Goal: Task Accomplishment & Management: Complete application form

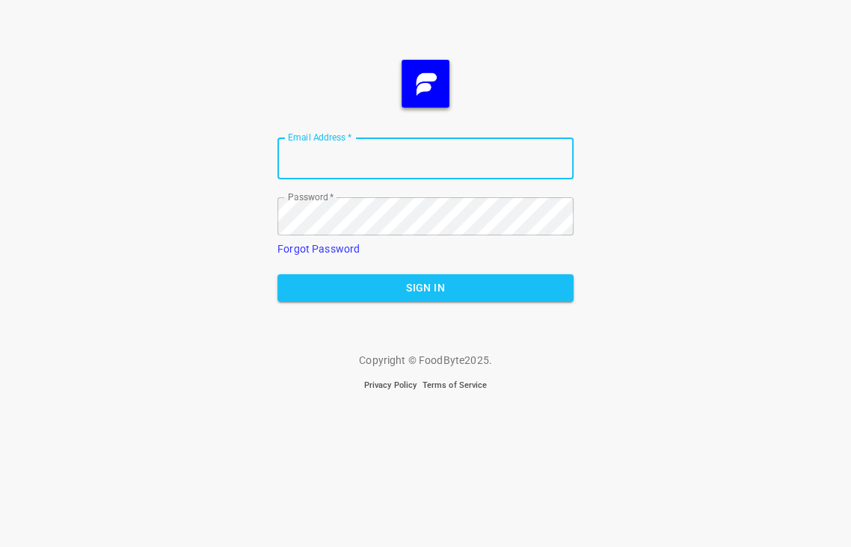
type input "[PERSON_NAME][EMAIL_ADDRESS][DOMAIN_NAME]"
click at [422, 279] on span "Sign In" at bounding box center [425, 288] width 272 height 19
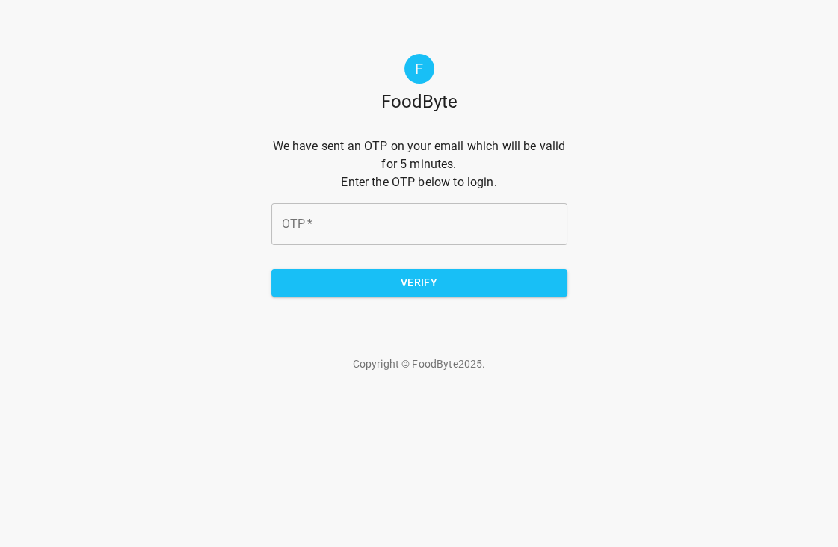
click at [317, 203] on input "OTP   *" at bounding box center [419, 224] width 296 height 42
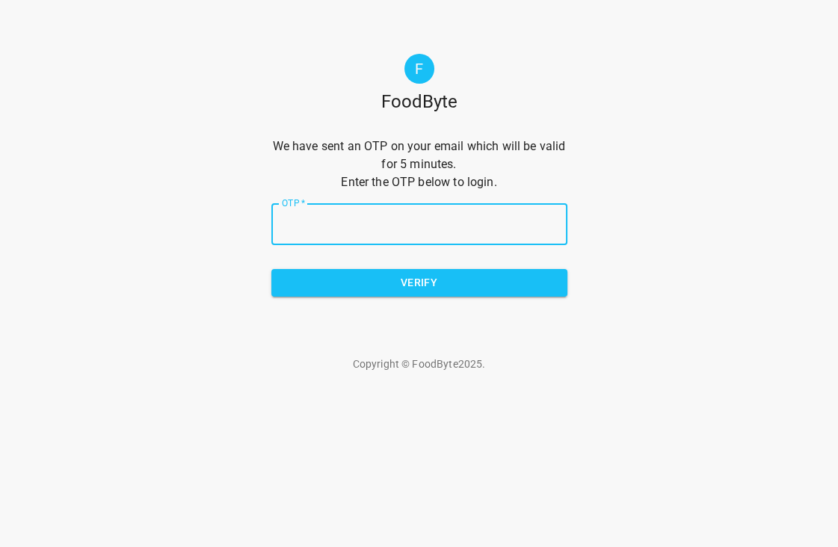
paste input "44aeba"
type input "44aeba"
click at [437, 274] on span "Verify" at bounding box center [419, 283] width 272 height 19
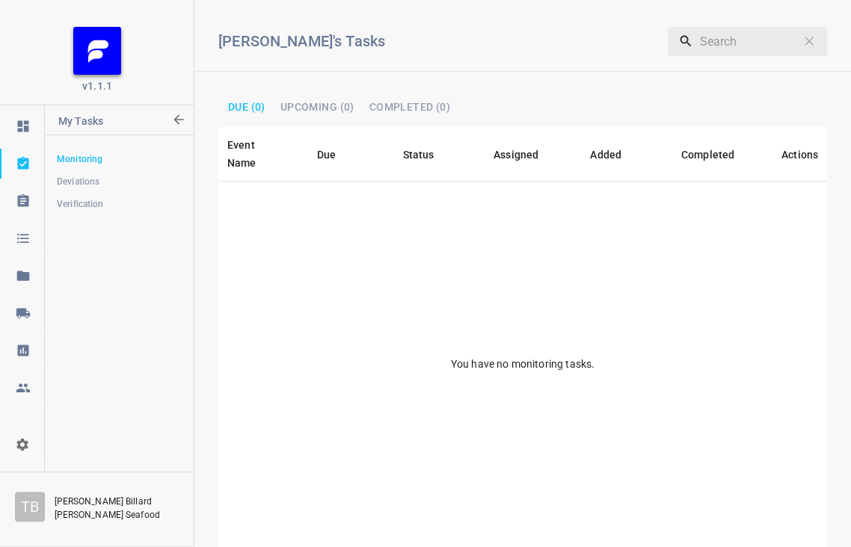
click at [78, 200] on span "Verification" at bounding box center [119, 204] width 124 height 15
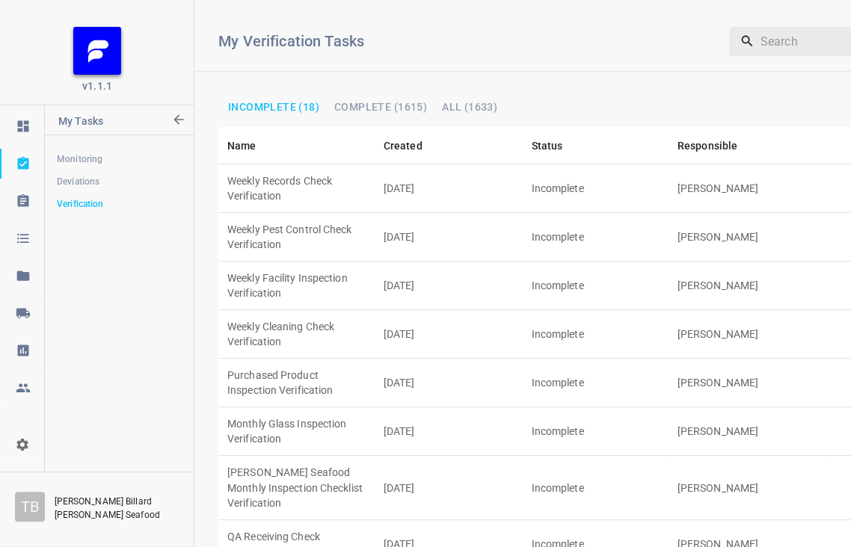
click at [333, 172] on td "Weekly Records Check Verification" at bounding box center [296, 188] width 156 height 49
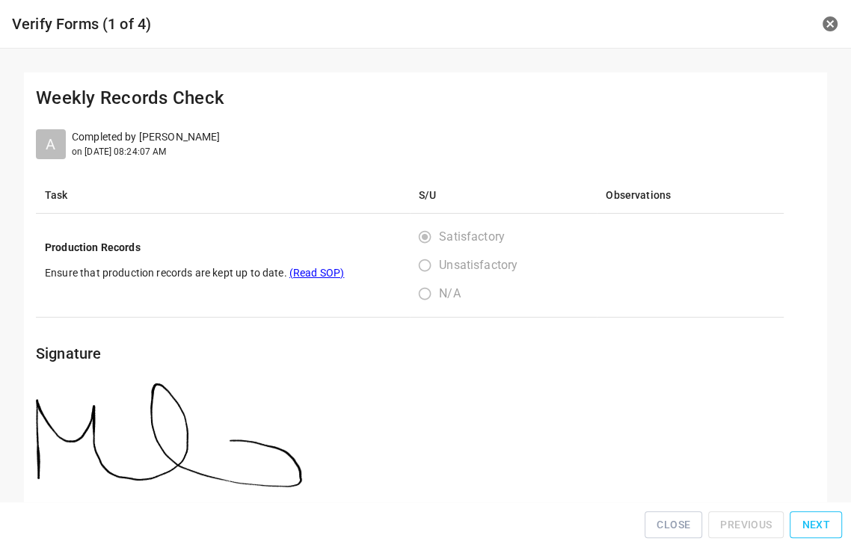
click at [803, 526] on button "Next" at bounding box center [816, 525] width 52 height 28
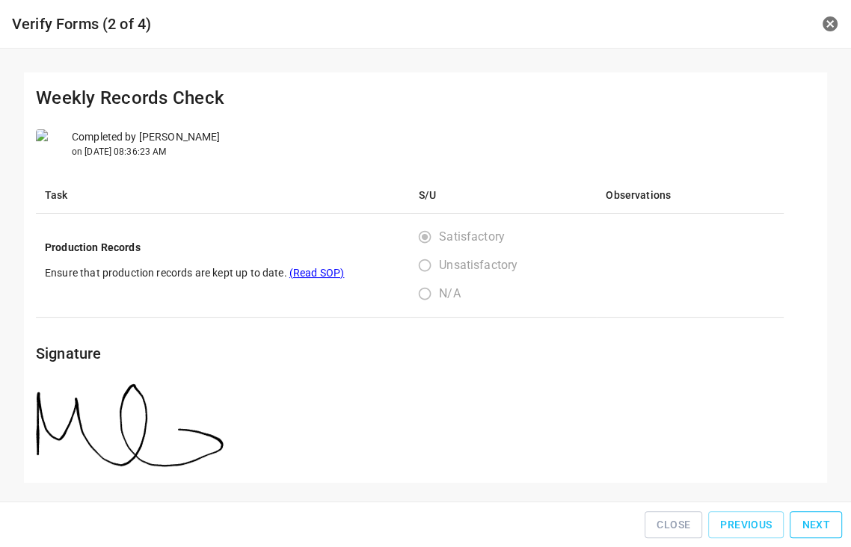
click at [804, 525] on button "Next" at bounding box center [816, 525] width 52 height 28
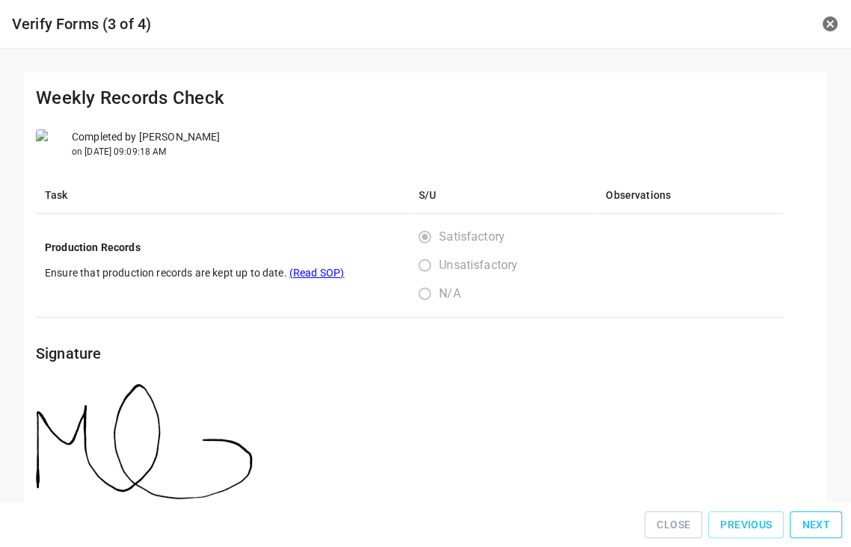
click at [805, 524] on span "Next" at bounding box center [816, 525] width 28 height 19
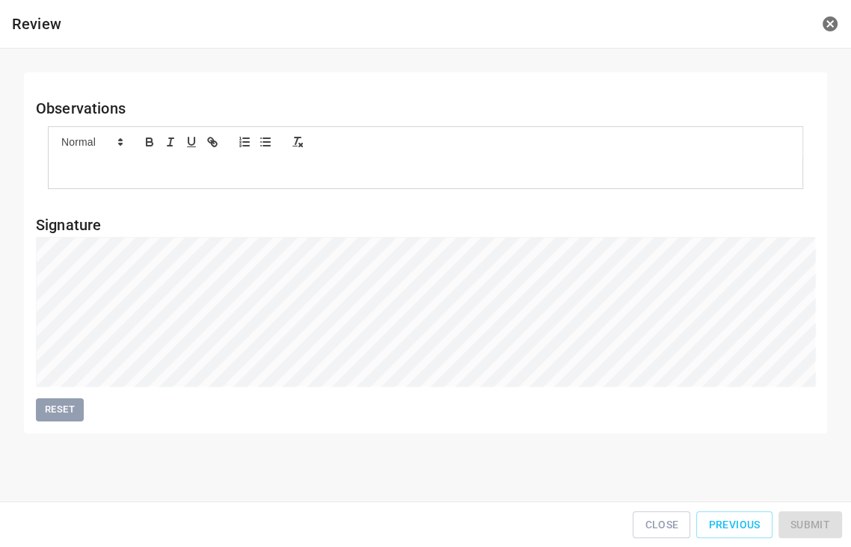
click at [805, 524] on div "Close Previous Submit" at bounding box center [425, 525] width 839 height 34
click at [805, 523] on div "Close Previous Submit" at bounding box center [425, 525] width 839 height 34
click at [825, 534] on button "Submit" at bounding box center [810, 525] width 64 height 28
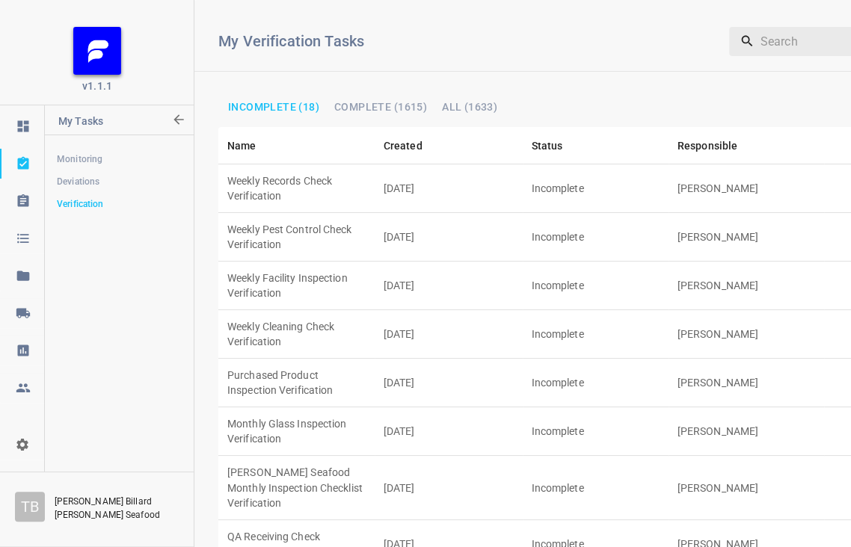
click at [653, 520] on td "Incomplete" at bounding box center [596, 544] width 146 height 49
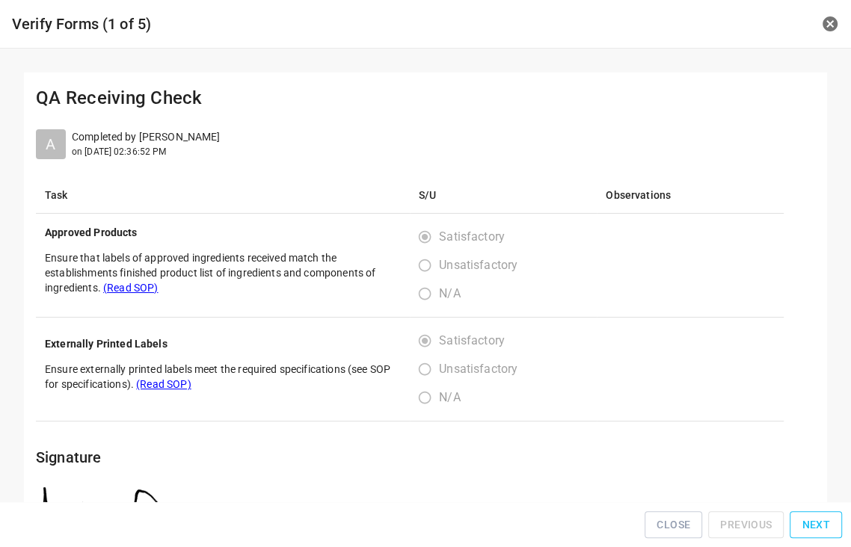
drag, startPoint x: 821, startPoint y: 544, endPoint x: 817, endPoint y: 529, distance: 15.4
click at [817, 529] on span "Next" at bounding box center [816, 525] width 28 height 19
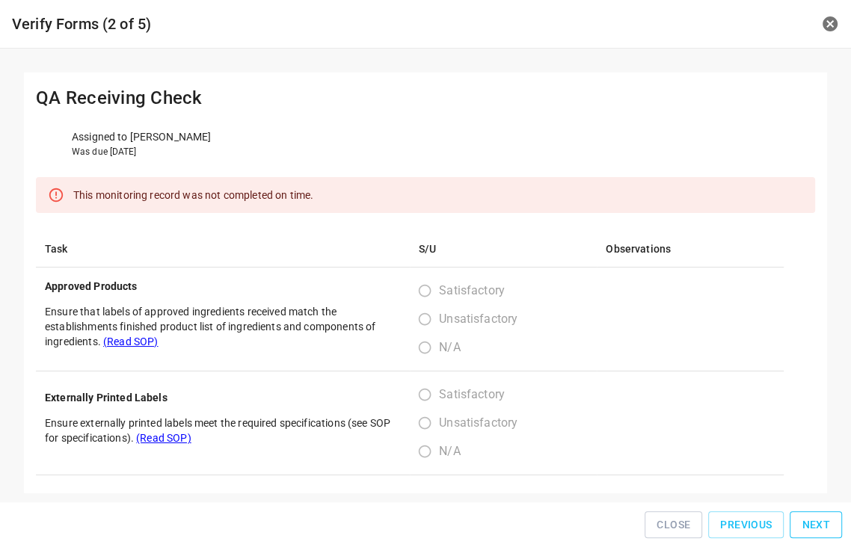
click at [817, 529] on span "Next" at bounding box center [816, 525] width 28 height 19
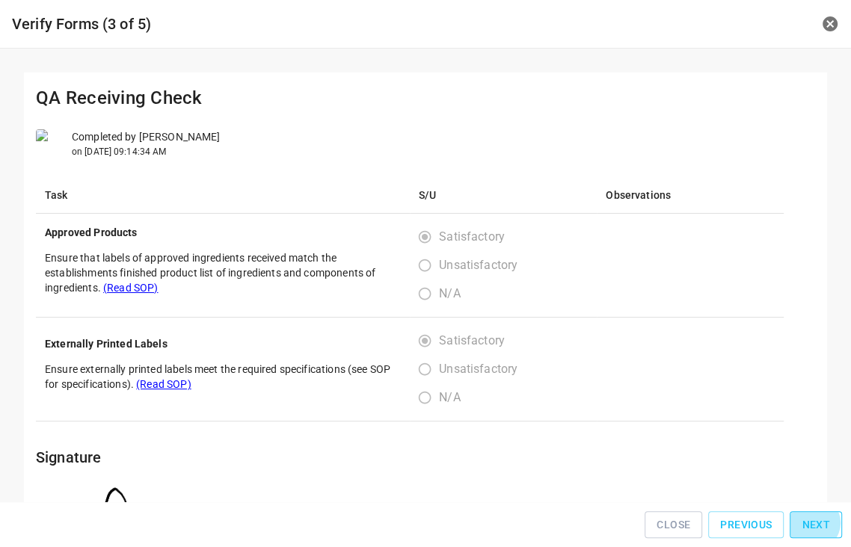
click at [816, 528] on span "Next" at bounding box center [816, 525] width 28 height 19
click at [816, 526] on span "Next" at bounding box center [816, 525] width 28 height 19
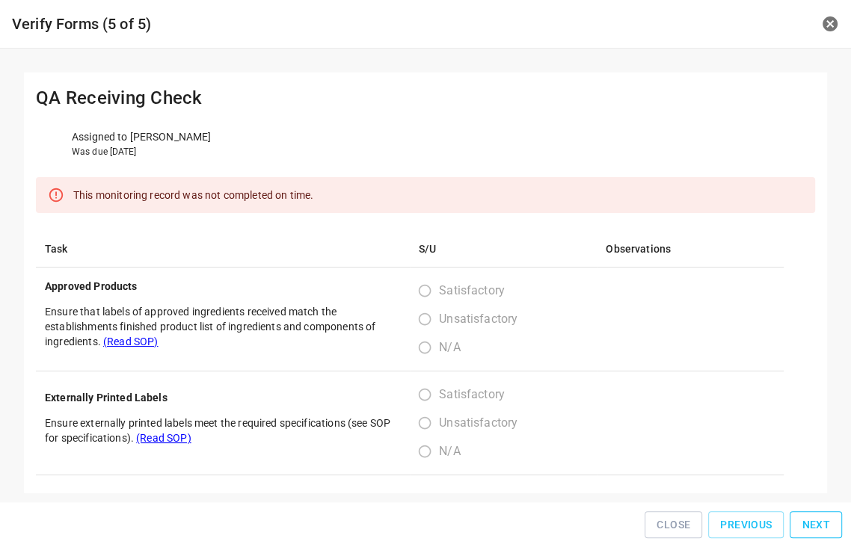
click at [815, 523] on span "Next" at bounding box center [816, 525] width 28 height 19
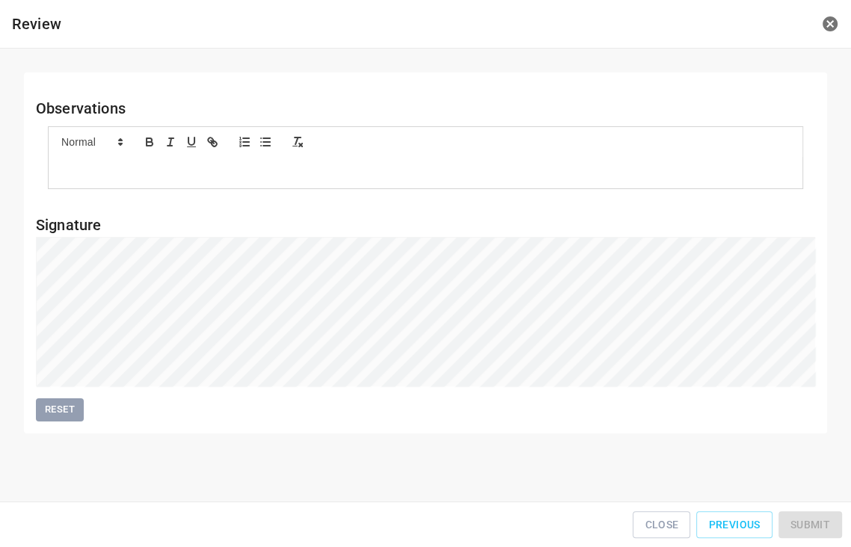
click at [815, 521] on div "Close Previous Submit" at bounding box center [425, 525] width 839 height 34
click at [814, 520] on div "Close Previous Submit" at bounding box center [425, 525] width 839 height 34
click at [825, 523] on span "Submit" at bounding box center [810, 525] width 40 height 19
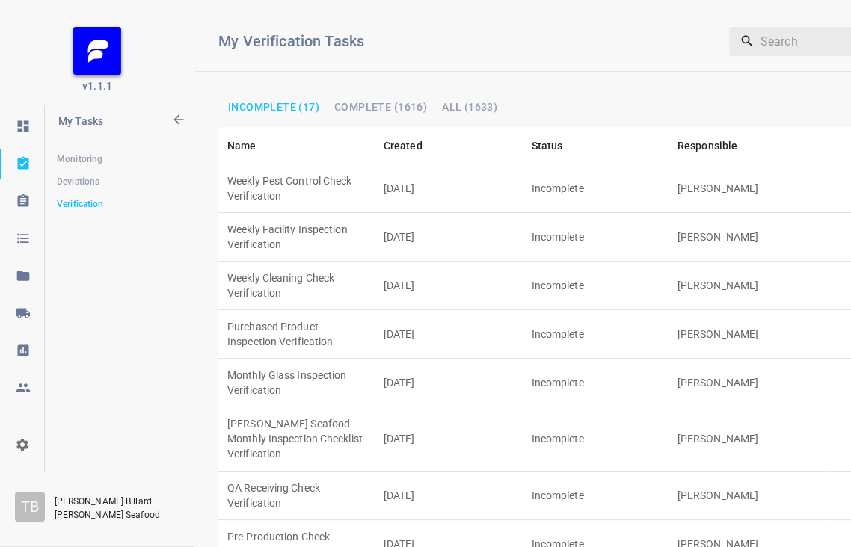
click at [694, 310] on td "[PERSON_NAME]" at bounding box center [746, 334] width 156 height 49
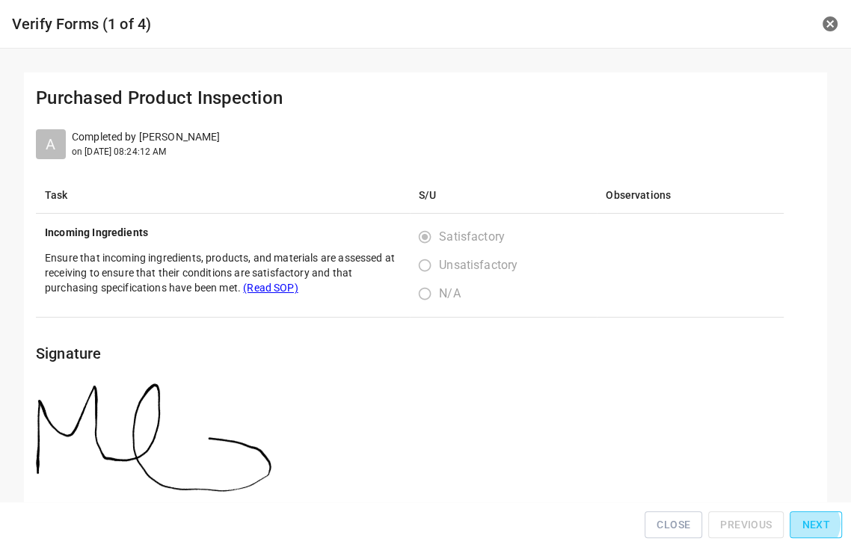
click at [817, 529] on span "Next" at bounding box center [816, 525] width 28 height 19
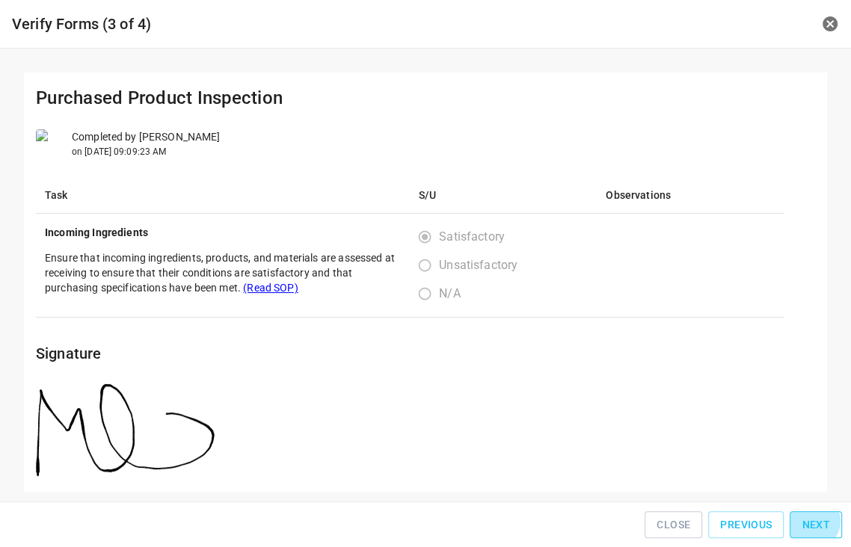
click at [816, 526] on span "Next" at bounding box center [816, 525] width 28 height 19
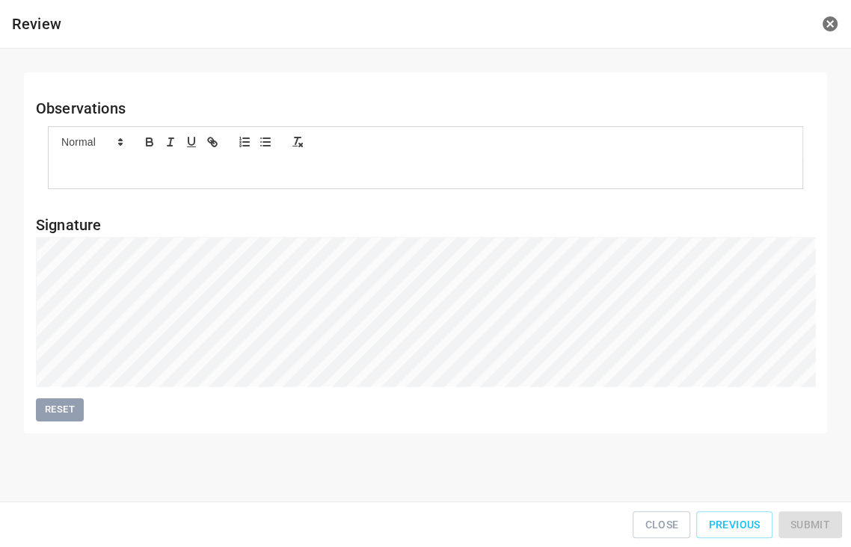
click at [815, 525] on div "Close Previous Submit" at bounding box center [425, 525] width 839 height 34
click at [814, 525] on div "Close Previous Submit" at bounding box center [425, 525] width 839 height 34
click at [799, 519] on button "Submit" at bounding box center [810, 525] width 64 height 28
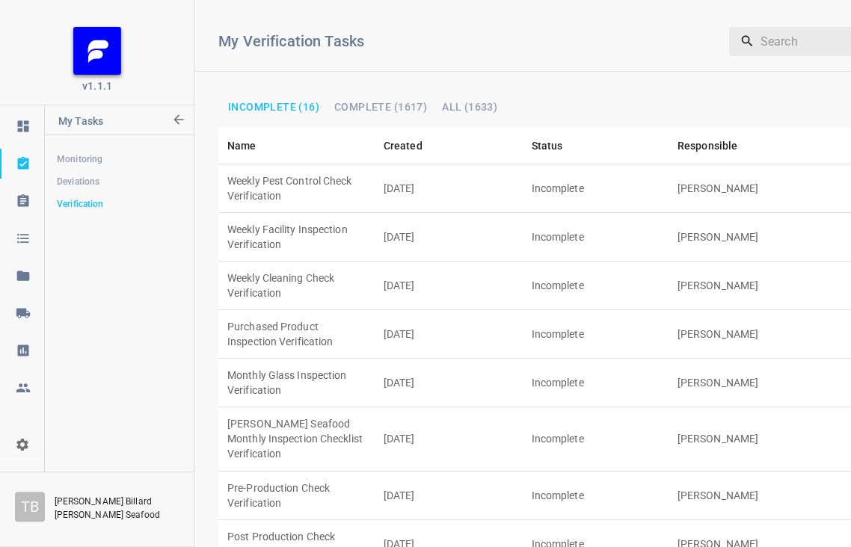
click at [333, 262] on td "Weekly Cleaning Check Verification" at bounding box center [296, 286] width 156 height 49
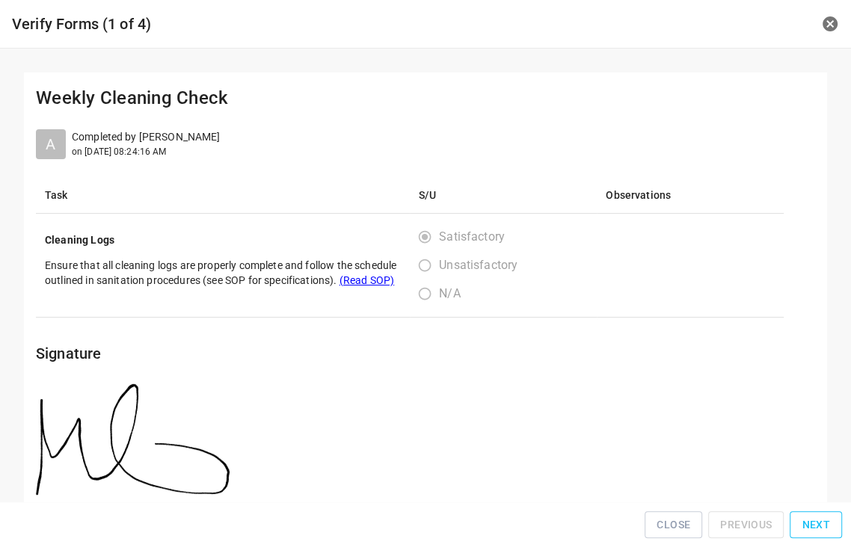
click at [805, 525] on span "Next" at bounding box center [816, 525] width 28 height 19
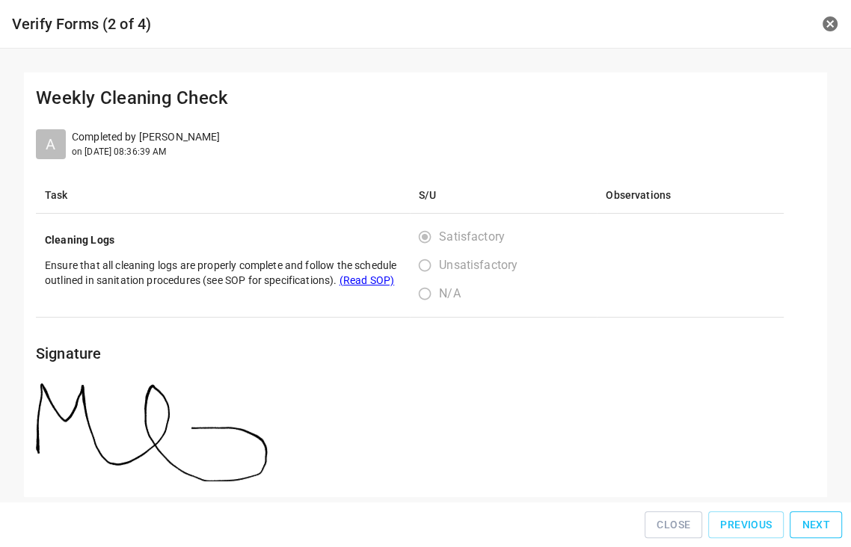
click at [825, 537] on button "Next" at bounding box center [816, 525] width 52 height 28
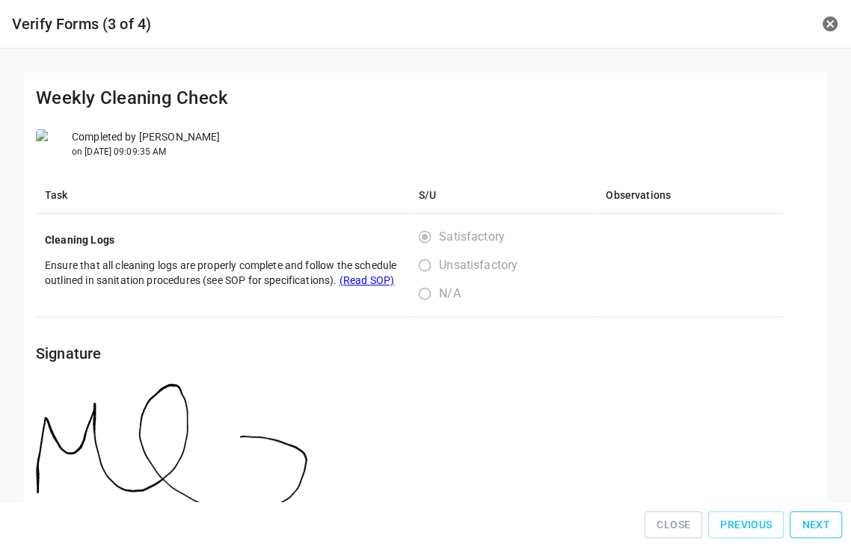
click at [825, 534] on span "Next" at bounding box center [816, 525] width 28 height 19
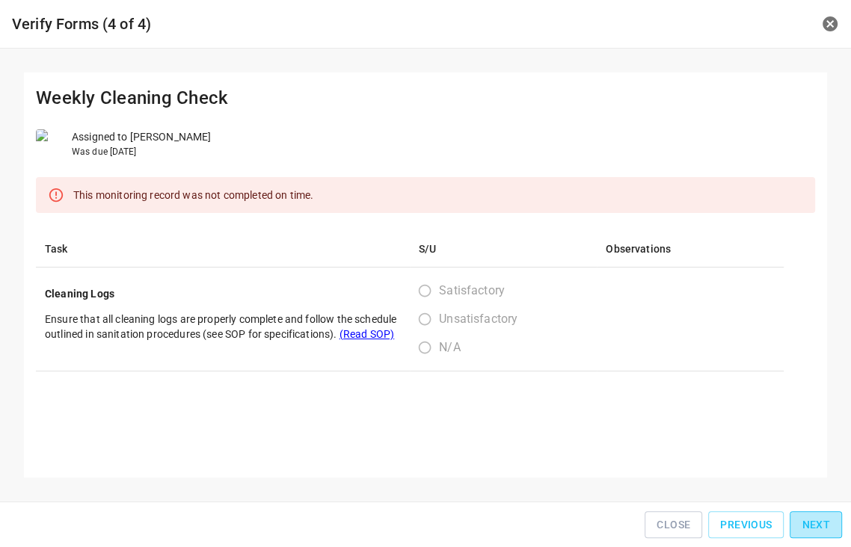
click at [825, 532] on span "Next" at bounding box center [816, 525] width 28 height 19
click at [825, 531] on div "Close Previous Next" at bounding box center [425, 525] width 839 height 34
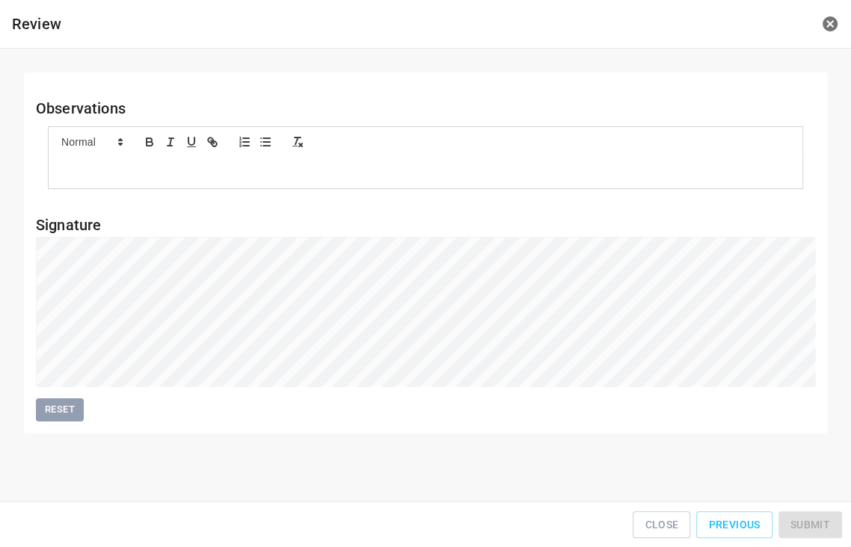
click at [825, 531] on div "Close Previous Submit" at bounding box center [425, 525] width 839 height 34
click at [825, 530] on div "Close Previous Submit" at bounding box center [425, 525] width 839 height 34
click at [823, 525] on span "Submit" at bounding box center [810, 525] width 40 height 19
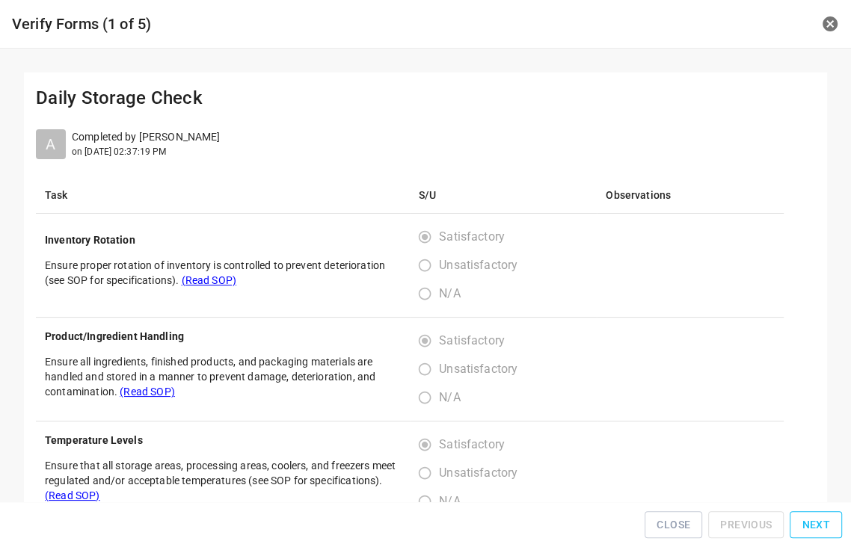
click at [819, 535] on button "Next" at bounding box center [816, 525] width 52 height 28
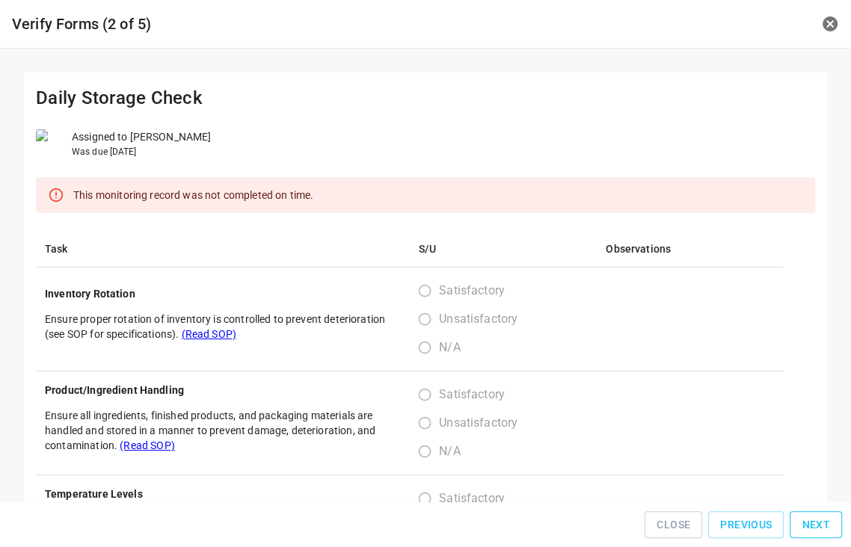
click at [818, 533] on span "Next" at bounding box center [816, 525] width 28 height 19
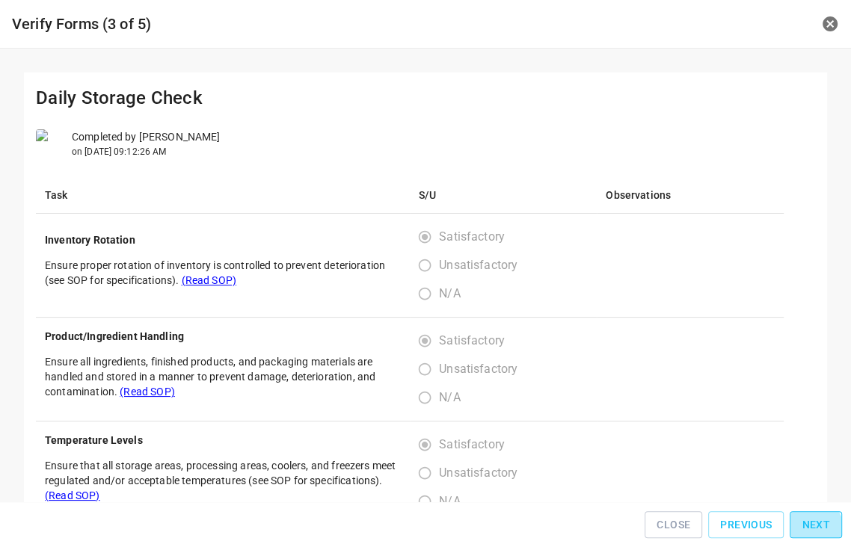
click at [817, 532] on span "Next" at bounding box center [816, 525] width 28 height 19
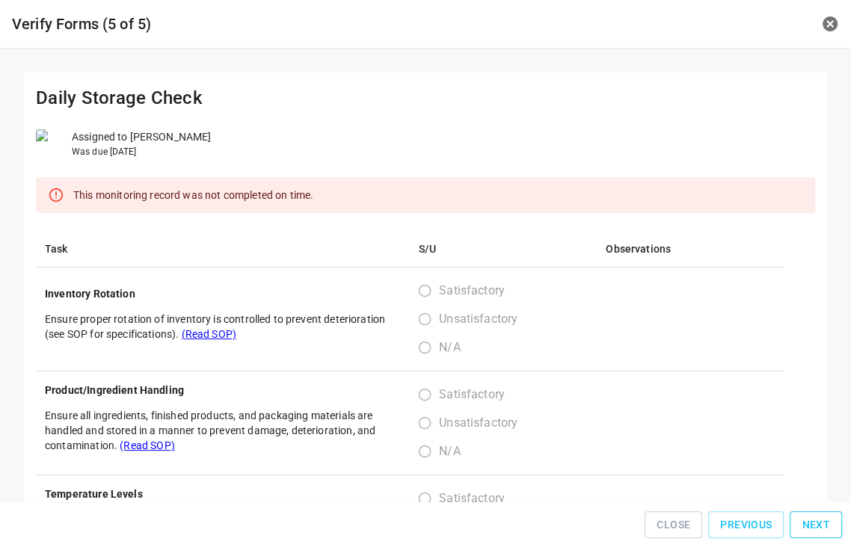
click at [817, 531] on span "Next" at bounding box center [816, 525] width 28 height 19
click at [817, 529] on div "Close Previous Next" at bounding box center [425, 525] width 839 height 34
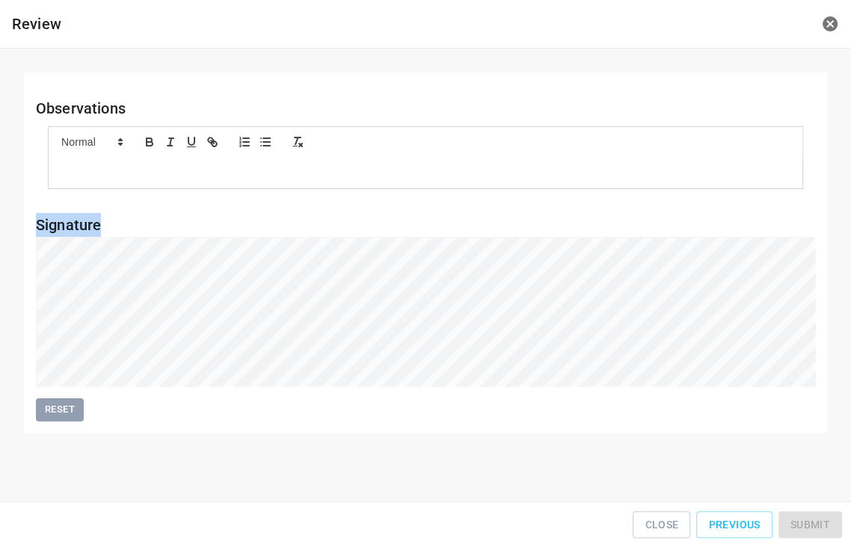
click at [817, 529] on div "Close Previous Submit" at bounding box center [425, 525] width 839 height 34
click at [811, 513] on div "Close Previous Submit" at bounding box center [425, 525] width 839 height 34
click at [817, 520] on span "Submit" at bounding box center [810, 525] width 40 height 19
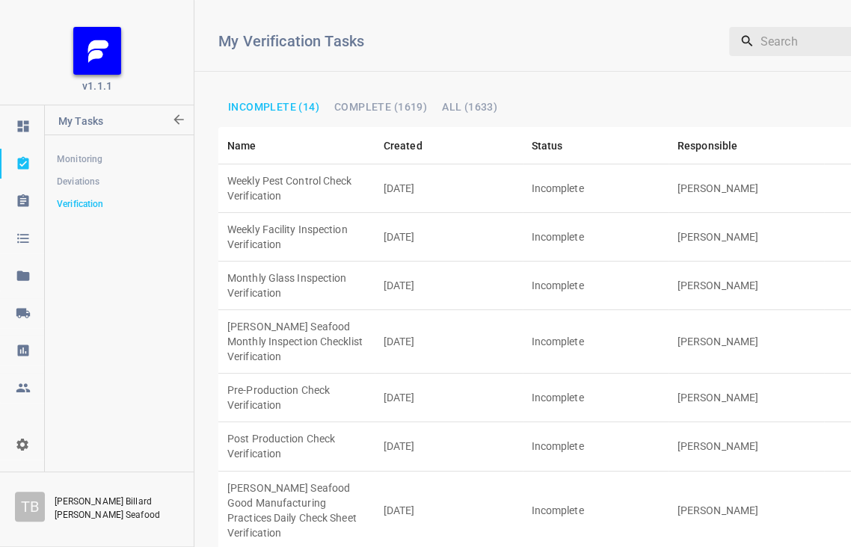
click at [704, 262] on td "[PERSON_NAME]" at bounding box center [746, 286] width 156 height 49
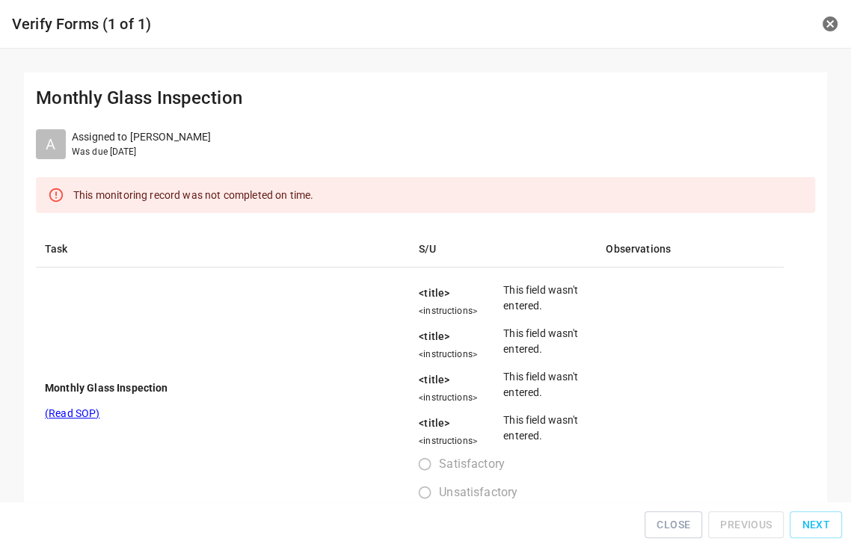
click at [807, 521] on span "Next" at bounding box center [816, 525] width 28 height 19
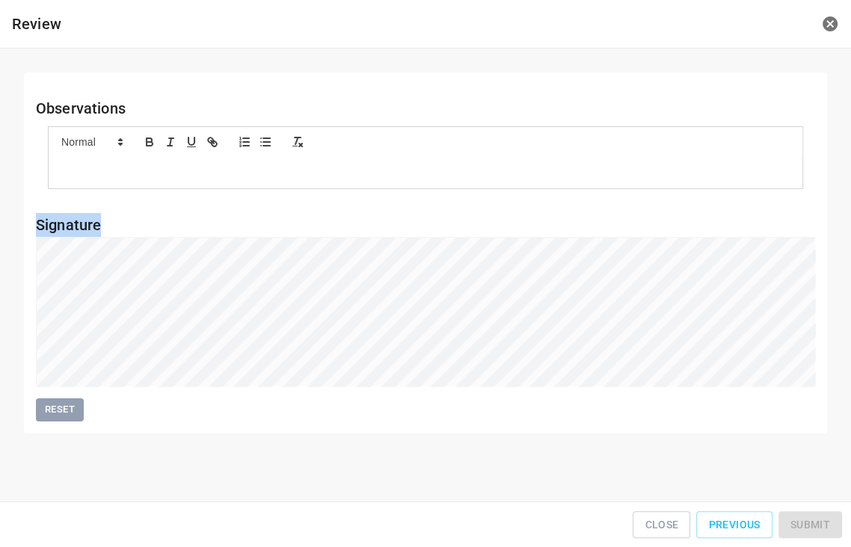
click at [807, 520] on div "Close Previous Submit" at bounding box center [425, 525] width 839 height 34
click at [807, 518] on div "Close Previous Submit" at bounding box center [425, 525] width 839 height 34
click at [807, 517] on div "Close Previous Submit" at bounding box center [425, 525] width 839 height 34
click at [806, 515] on div "Close Previous Submit" at bounding box center [425, 525] width 839 height 34
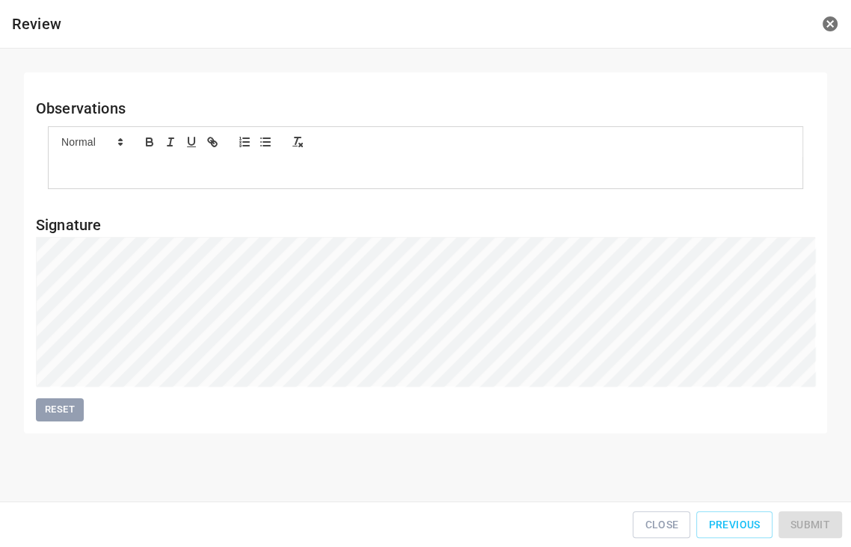
click at [806, 513] on div "Close Previous Submit" at bounding box center [425, 525] width 839 height 34
click at [814, 523] on div "Close Previous Submit" at bounding box center [425, 525] width 839 height 34
click at [811, 520] on button "Submit" at bounding box center [810, 525] width 64 height 28
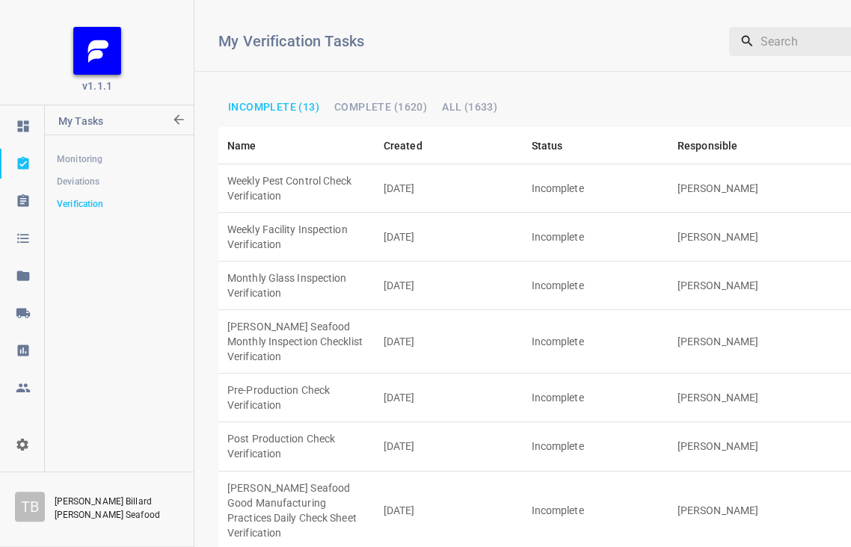
click at [351, 262] on td "Monthly Glass Inspection Verification" at bounding box center [296, 286] width 156 height 49
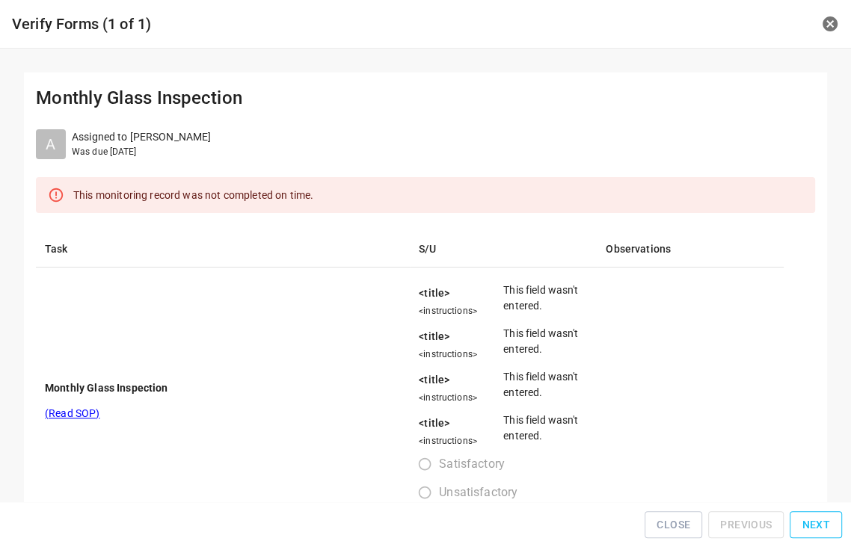
click at [808, 522] on span "Next" at bounding box center [816, 525] width 28 height 19
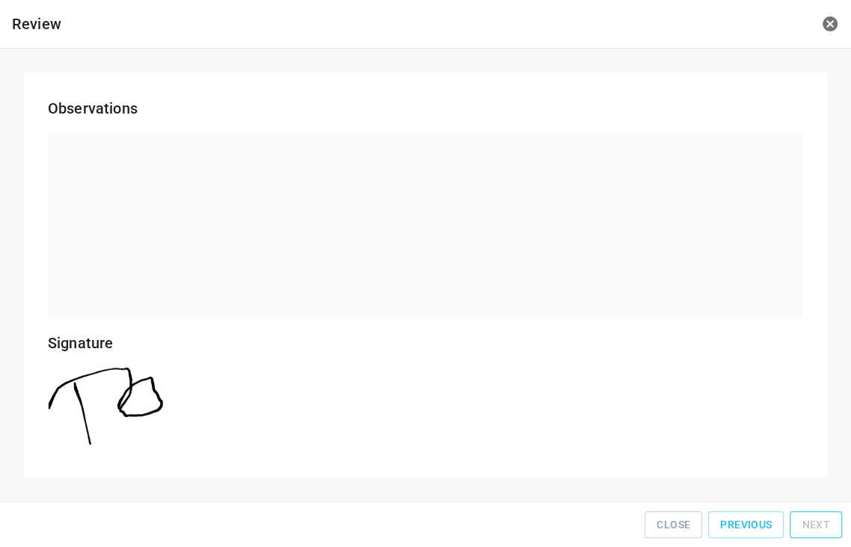
click at [808, 522] on div "Close Previous Next" at bounding box center [425, 525] width 839 height 34
click at [809, 521] on div "Close Previous Next" at bounding box center [425, 525] width 839 height 34
click at [702, 526] on button "Close" at bounding box center [674, 525] width 58 height 28
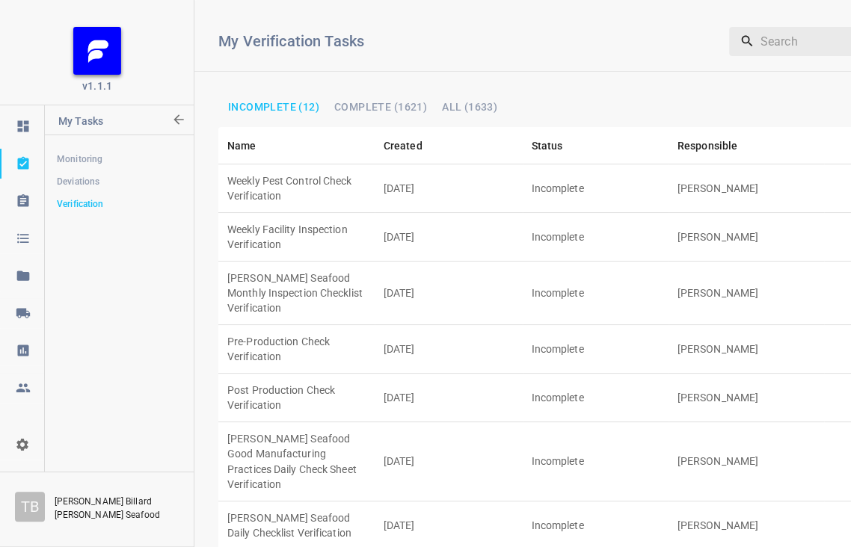
click at [439, 422] on td "[DATE]" at bounding box center [449, 461] width 148 height 79
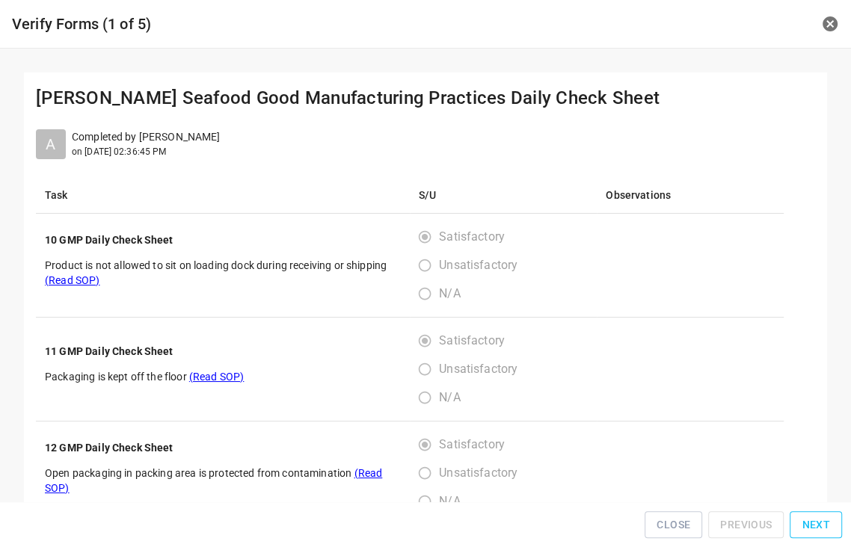
click at [815, 523] on span "Next" at bounding box center [816, 525] width 28 height 19
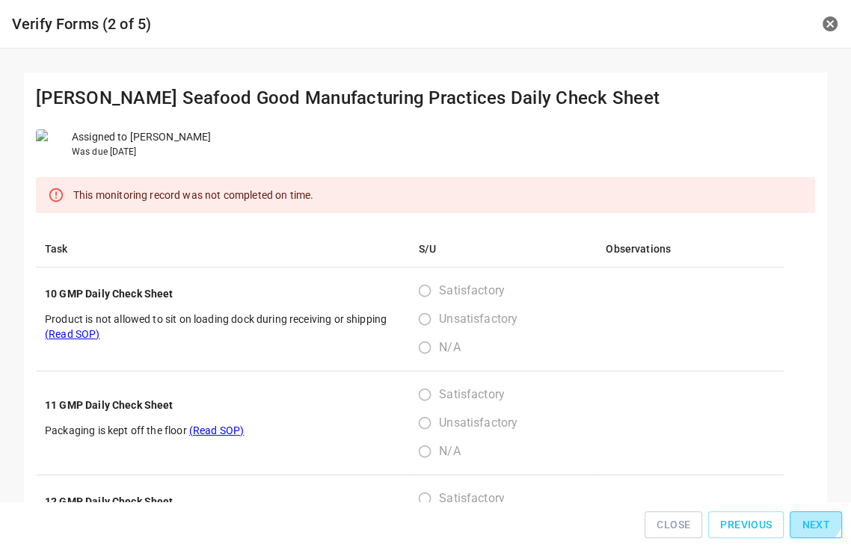
click at [815, 520] on span "Next" at bounding box center [816, 525] width 28 height 19
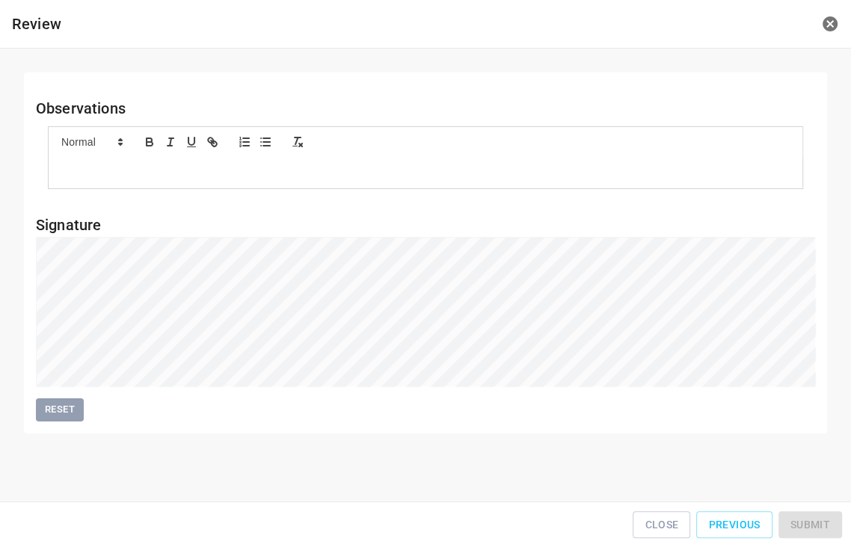
click at [815, 520] on div "Close Previous Submit" at bounding box center [425, 525] width 839 height 34
click at [796, 521] on button "Submit" at bounding box center [810, 525] width 64 height 28
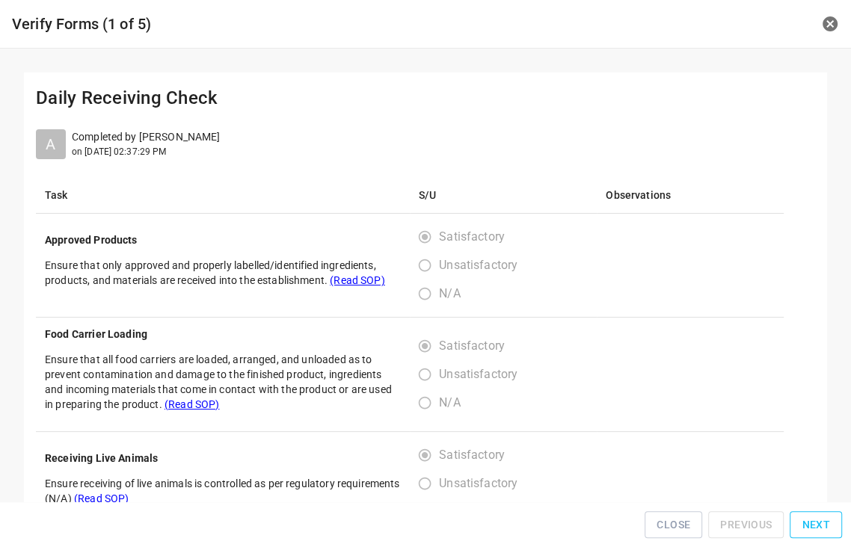
click at [815, 529] on span "Next" at bounding box center [816, 525] width 28 height 19
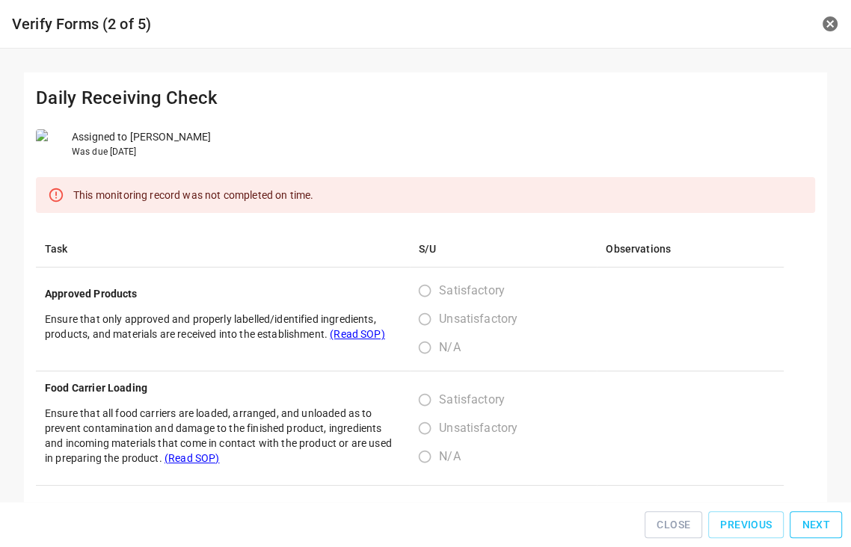
click at [815, 527] on span "Next" at bounding box center [816, 525] width 28 height 19
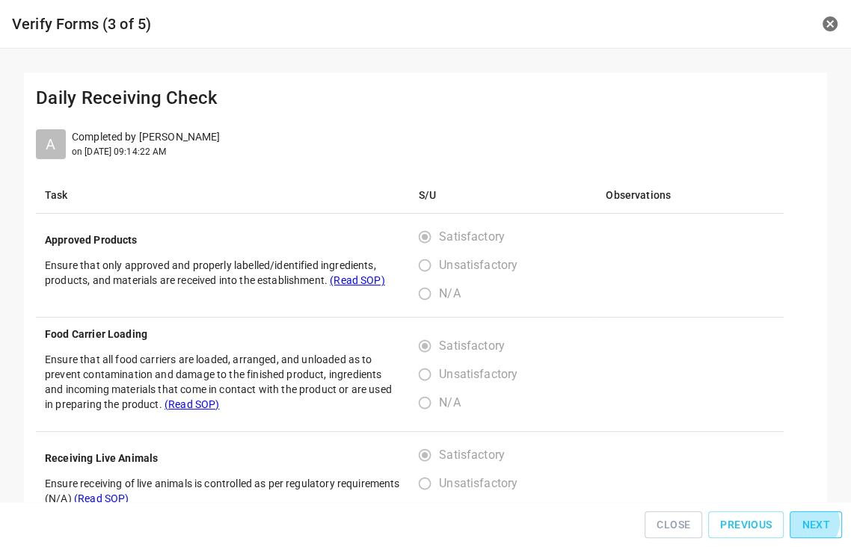
click at [815, 527] on span "Next" at bounding box center [816, 525] width 28 height 19
click at [814, 526] on span "Next" at bounding box center [816, 525] width 28 height 19
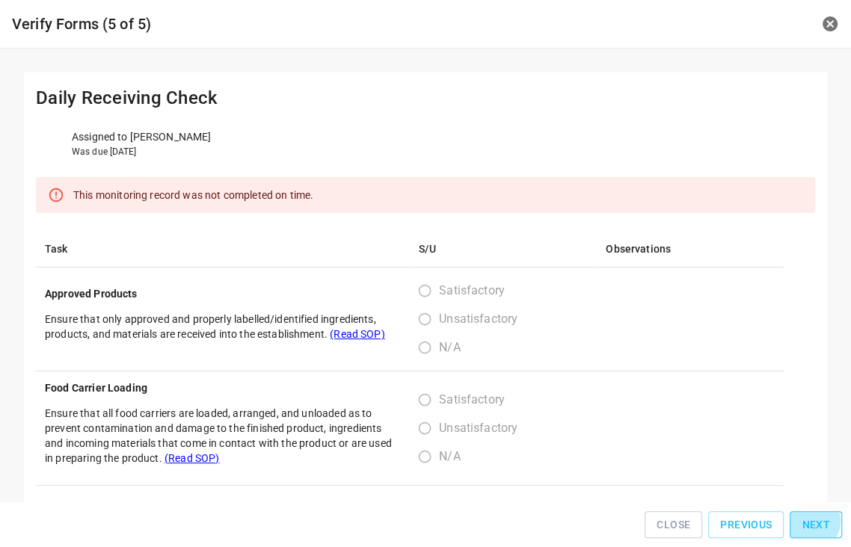
click at [814, 526] on span "Next" at bounding box center [816, 525] width 28 height 19
click at [814, 526] on div "Close Previous Next" at bounding box center [425, 525] width 839 height 34
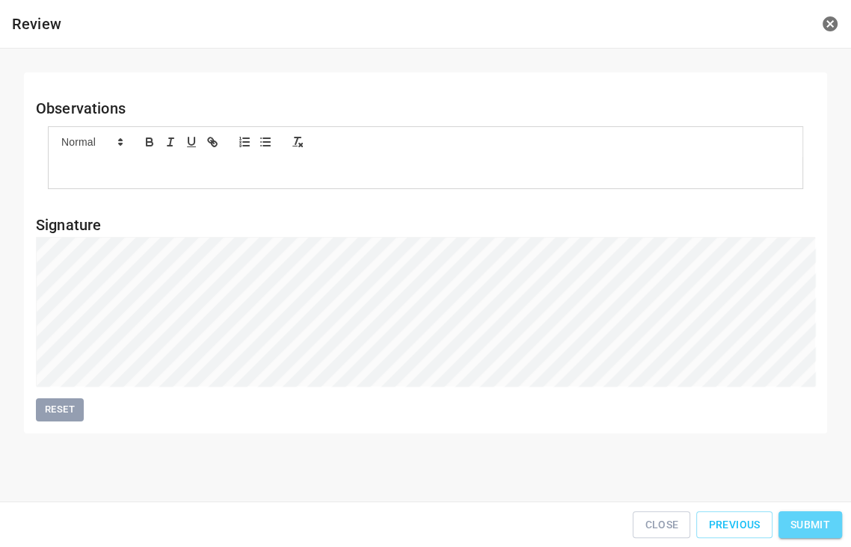
click at [829, 526] on span "Submit" at bounding box center [810, 525] width 40 height 19
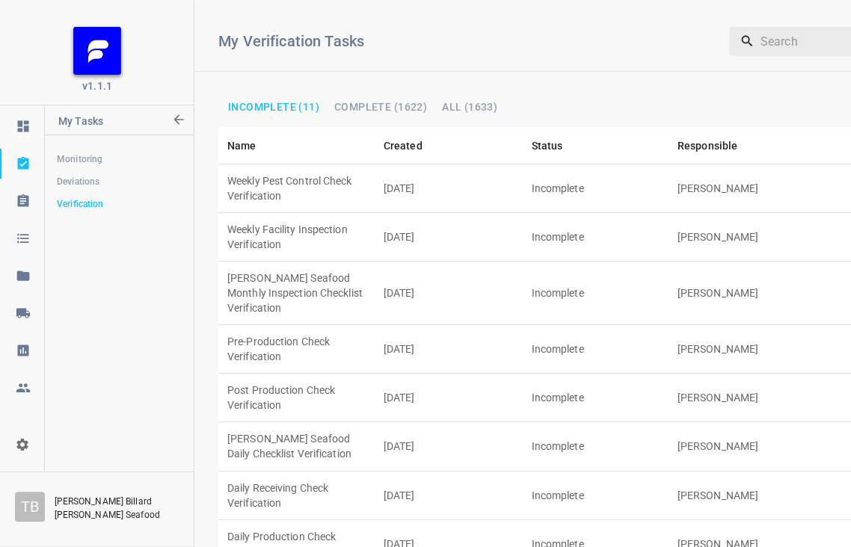
click at [442, 230] on td "[DATE]" at bounding box center [449, 237] width 148 height 49
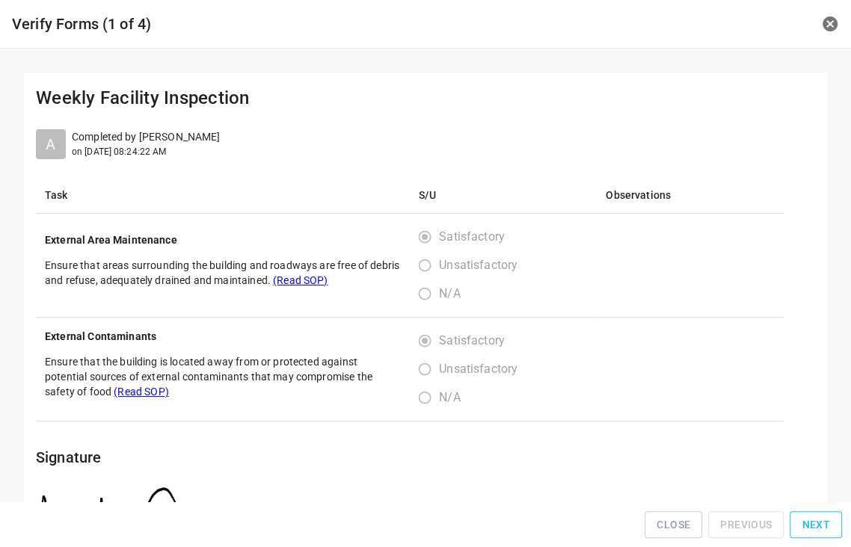
click at [823, 522] on span "Next" at bounding box center [816, 525] width 28 height 19
click at [823, 519] on button "Next" at bounding box center [816, 525] width 52 height 28
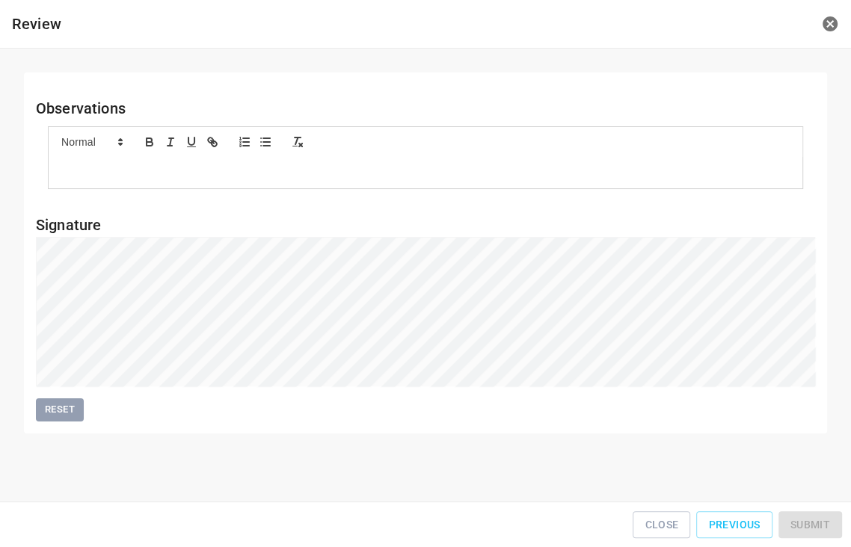
click at [823, 519] on div "Close Previous Submit" at bounding box center [425, 525] width 839 height 34
click at [809, 528] on span "Submit" at bounding box center [810, 525] width 40 height 19
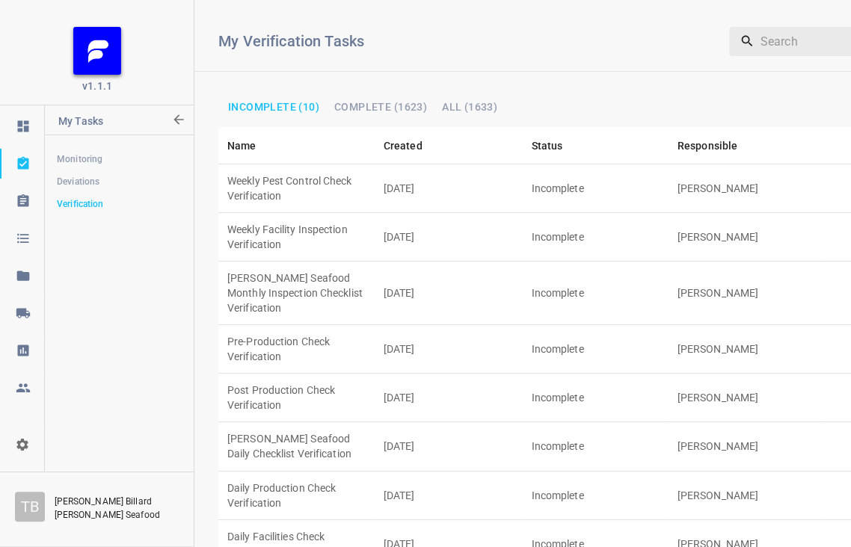
click at [528, 471] on td "Incomplete" at bounding box center [596, 495] width 146 height 49
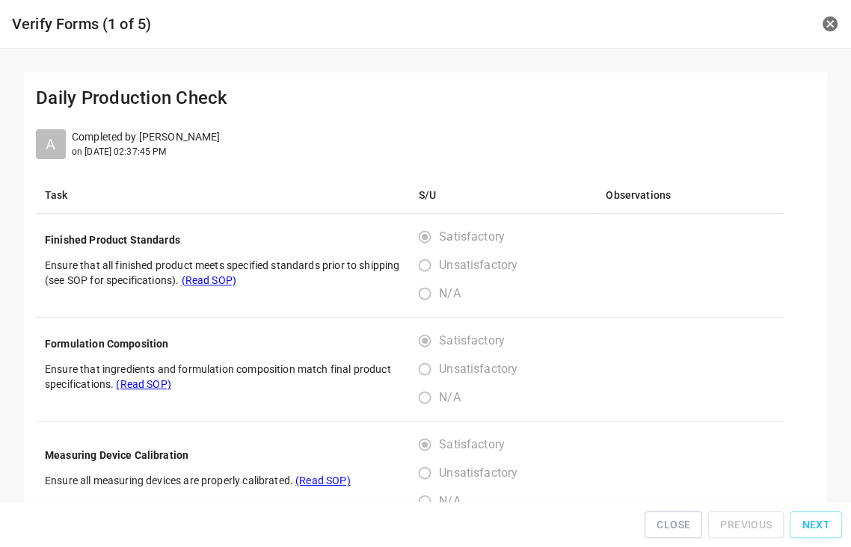
click at [825, 528] on span "Next" at bounding box center [816, 525] width 28 height 19
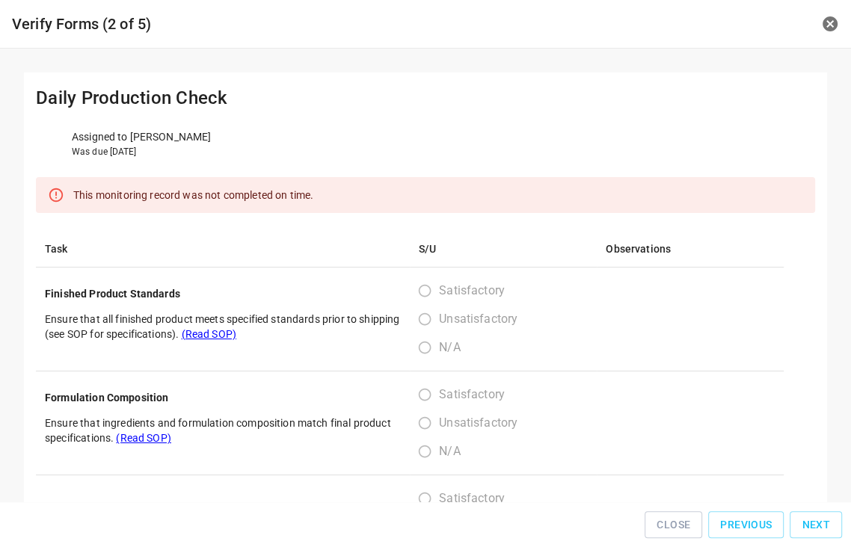
click at [825, 528] on span "Next" at bounding box center [816, 525] width 28 height 19
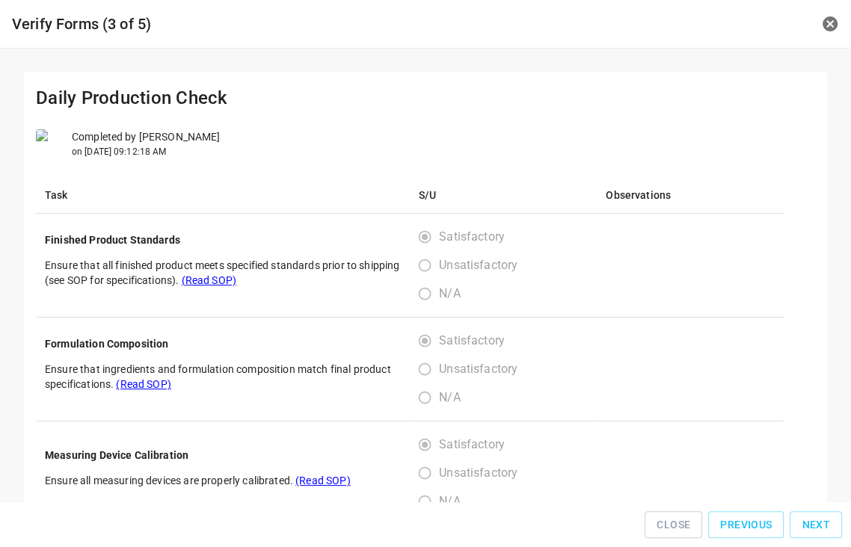
click at [825, 527] on span "Next" at bounding box center [816, 525] width 28 height 19
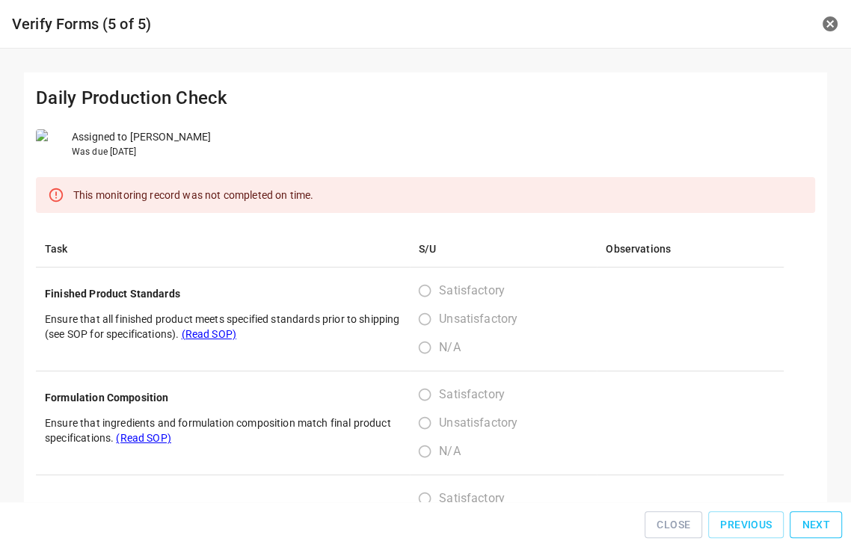
click at [825, 524] on span "Next" at bounding box center [816, 525] width 28 height 19
click at [825, 524] on div "Close Previous Next" at bounding box center [425, 525] width 839 height 34
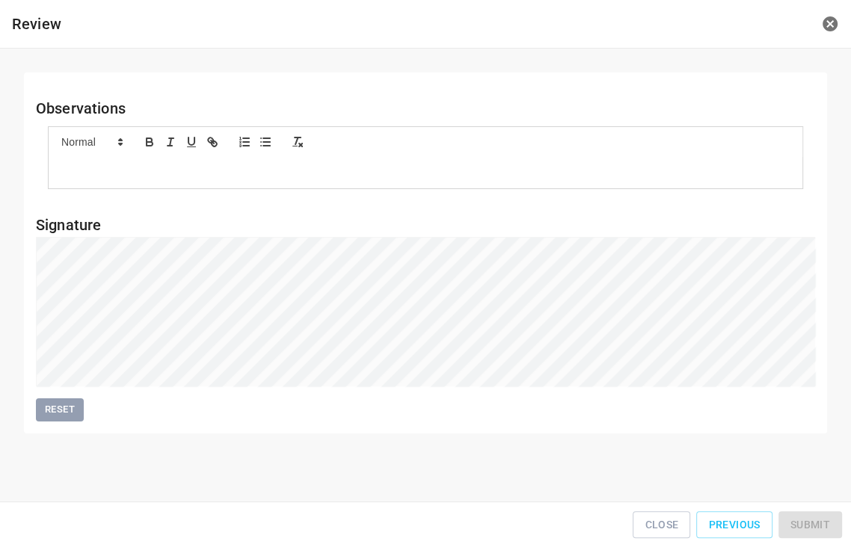
click at [823, 519] on div "Close Previous Submit" at bounding box center [425, 525] width 839 height 34
click at [814, 530] on span "Submit" at bounding box center [810, 525] width 40 height 19
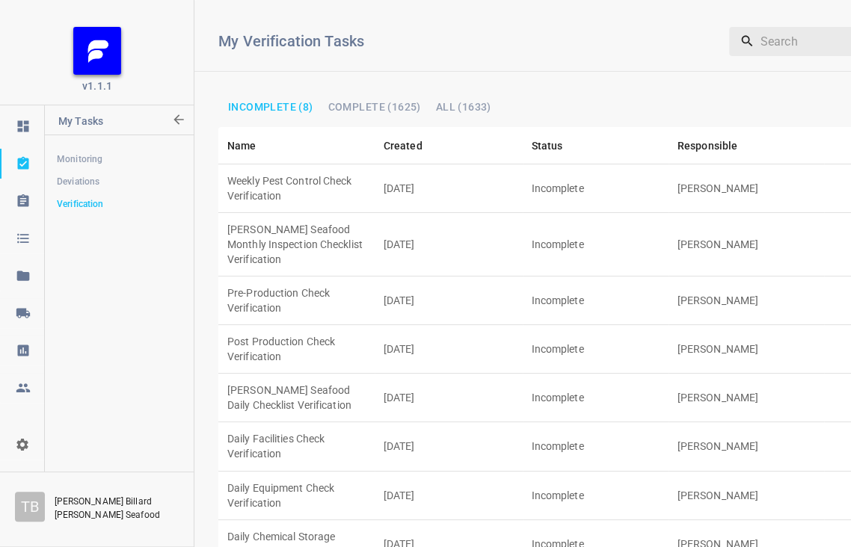
click at [351, 374] on td "[PERSON_NAME] Seafood Daily Checklist Verification" at bounding box center [296, 398] width 156 height 49
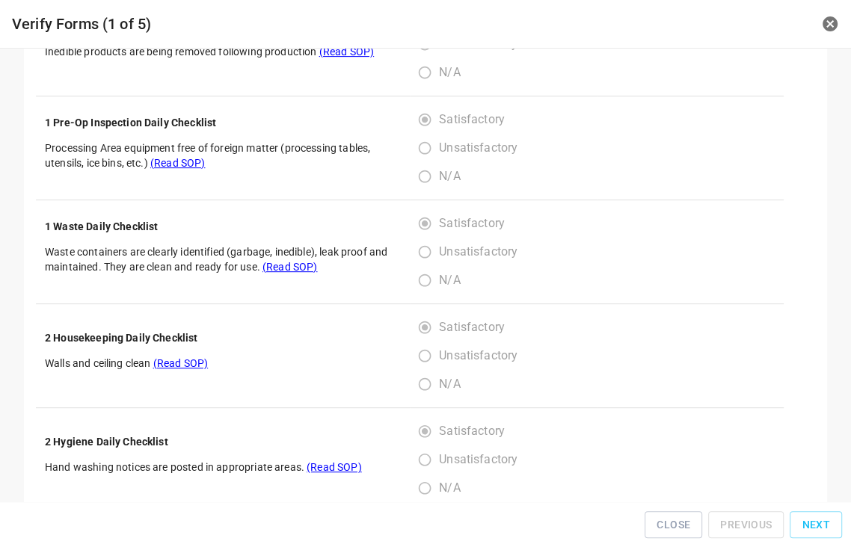
scroll to position [498, 0]
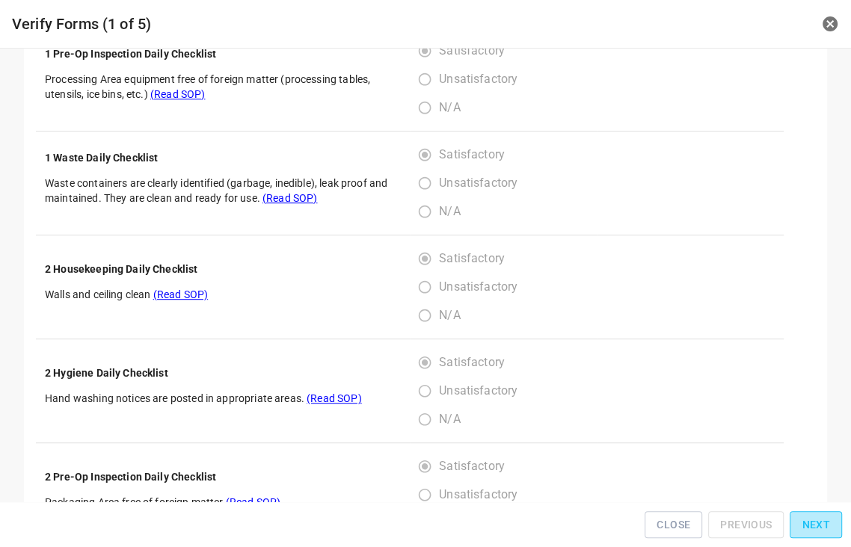
click at [834, 535] on button "Next" at bounding box center [816, 525] width 52 height 28
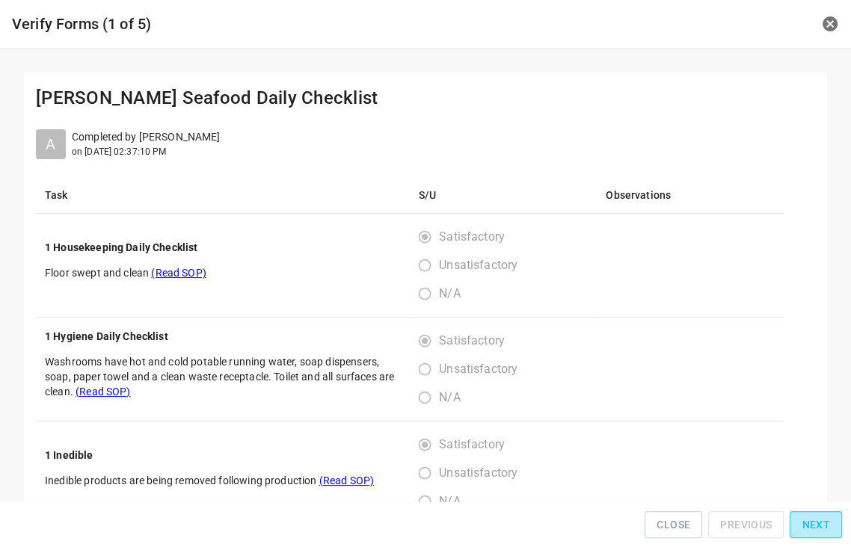
click at [834, 535] on button "Next" at bounding box center [816, 525] width 52 height 28
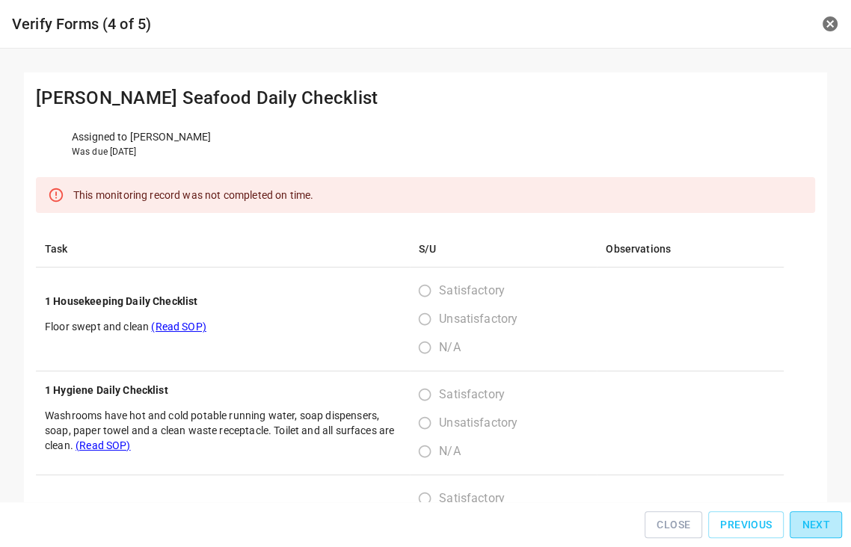
click at [834, 535] on button "Next" at bounding box center [816, 525] width 52 height 28
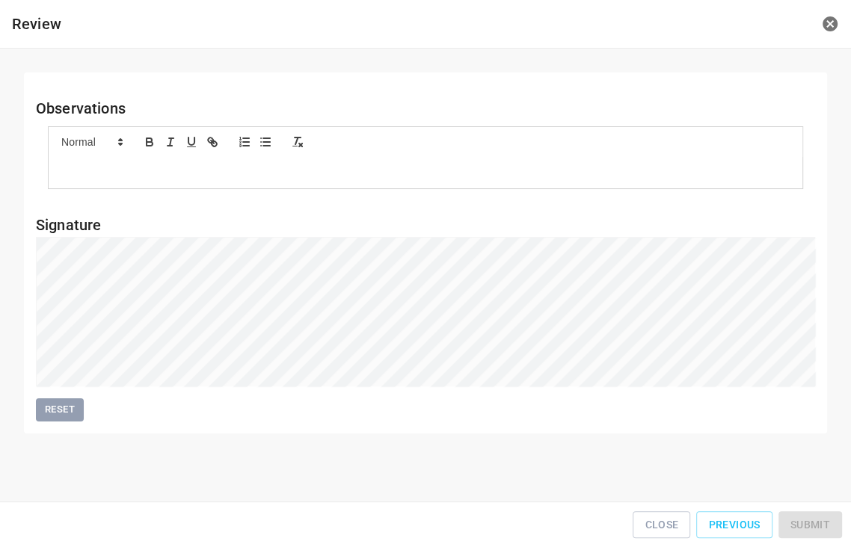
click at [834, 531] on div "Close Previous Submit" at bounding box center [425, 525] width 839 height 34
click at [828, 520] on span "Submit" at bounding box center [810, 525] width 40 height 19
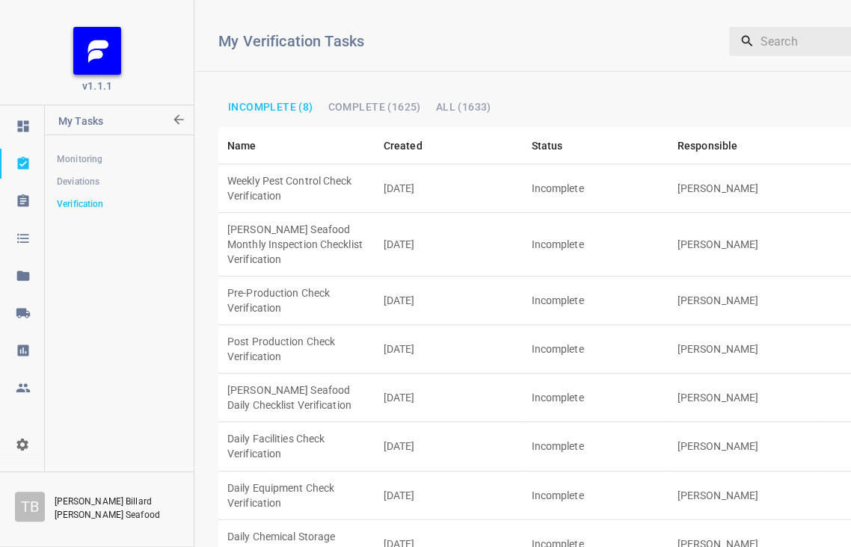
click at [501, 422] on td "[DATE]" at bounding box center [449, 446] width 148 height 49
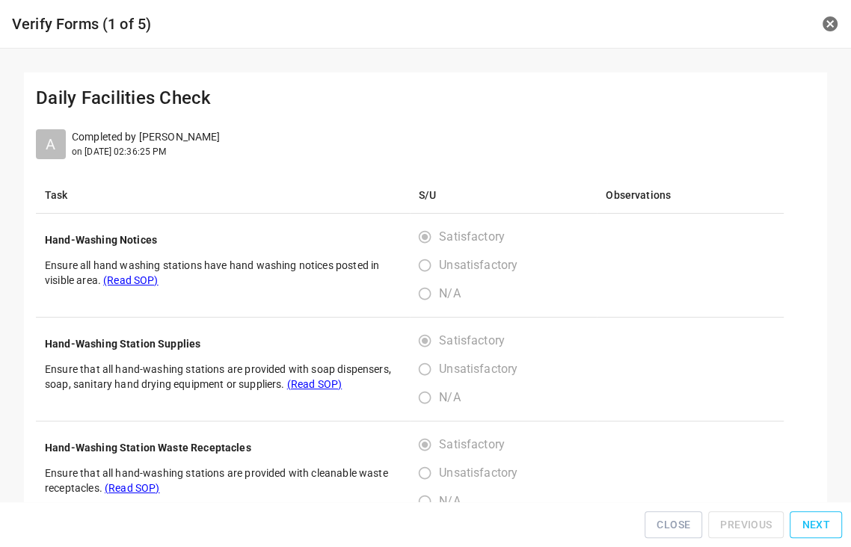
click at [832, 523] on button "Next" at bounding box center [816, 525] width 52 height 28
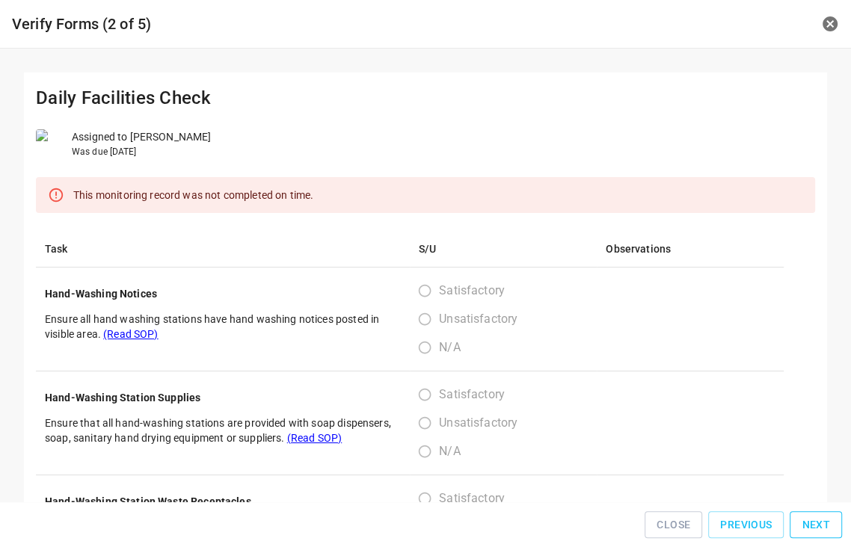
click at [832, 523] on button "Next" at bounding box center [816, 525] width 52 height 28
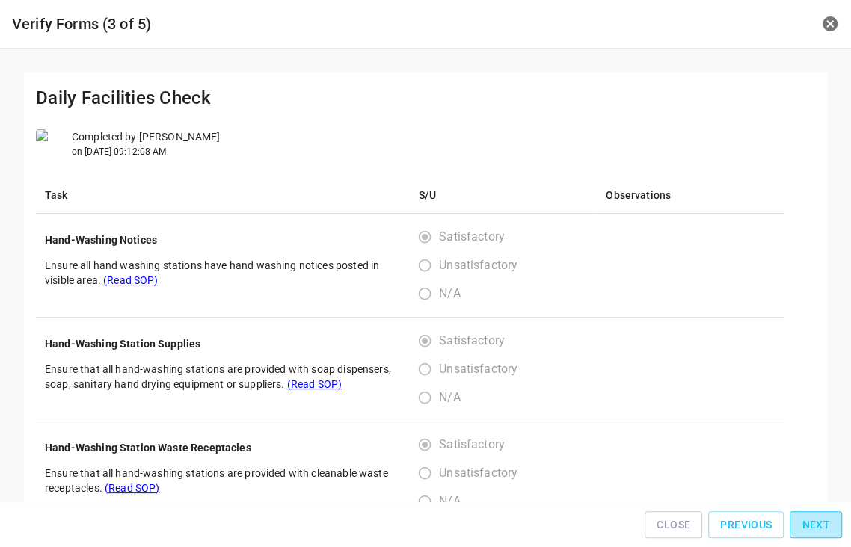
click at [831, 523] on button "Next" at bounding box center [816, 525] width 52 height 28
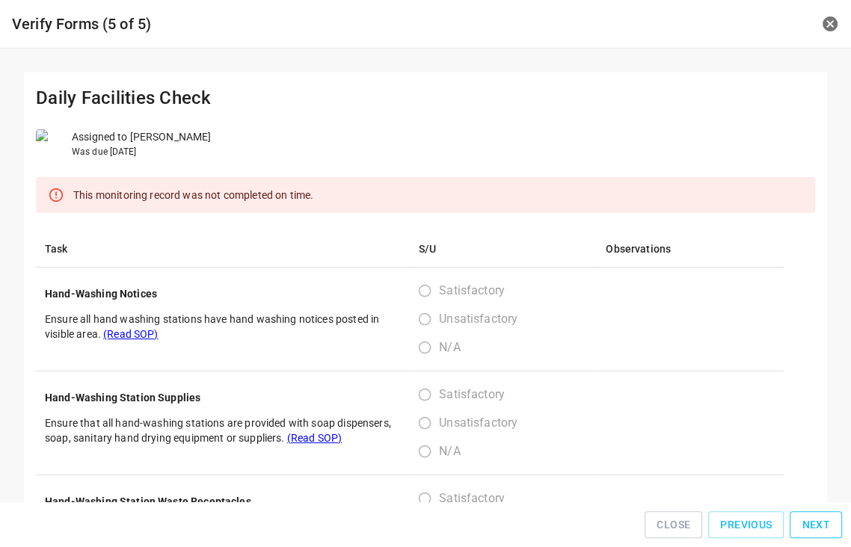
click at [831, 523] on button "Next" at bounding box center [816, 525] width 52 height 28
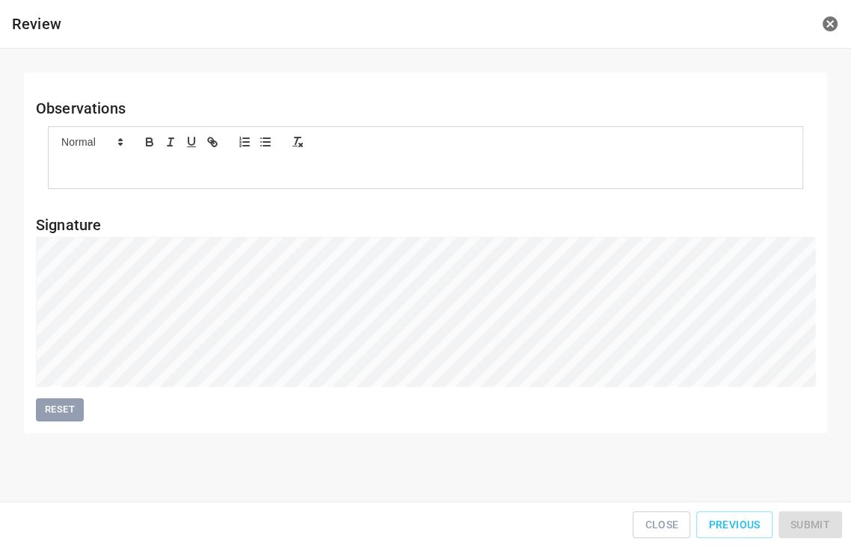
click at [831, 523] on div "Close Previous Submit" at bounding box center [425, 525] width 839 height 34
click at [204, 369] on div "Reset" at bounding box center [425, 329] width 779 height 185
click at [825, 526] on span "Submit" at bounding box center [810, 525] width 40 height 19
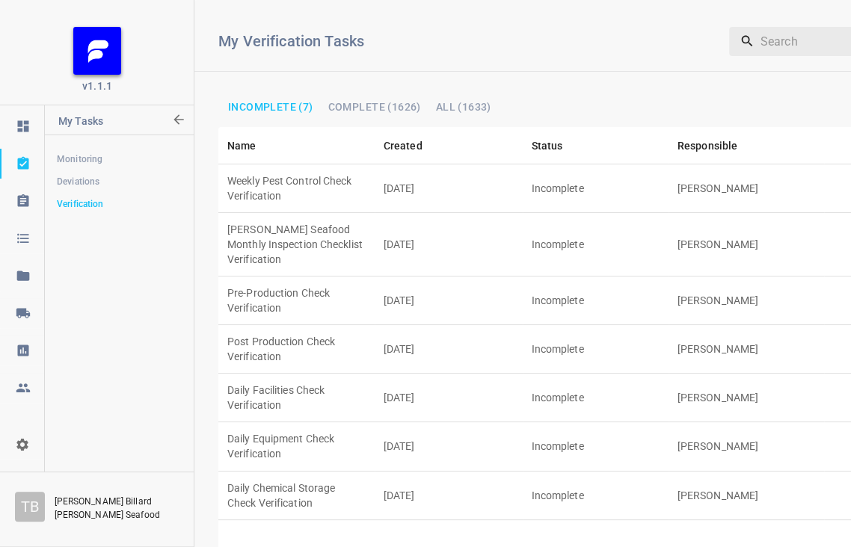
click at [642, 181] on td "Incomplete" at bounding box center [596, 188] width 146 height 49
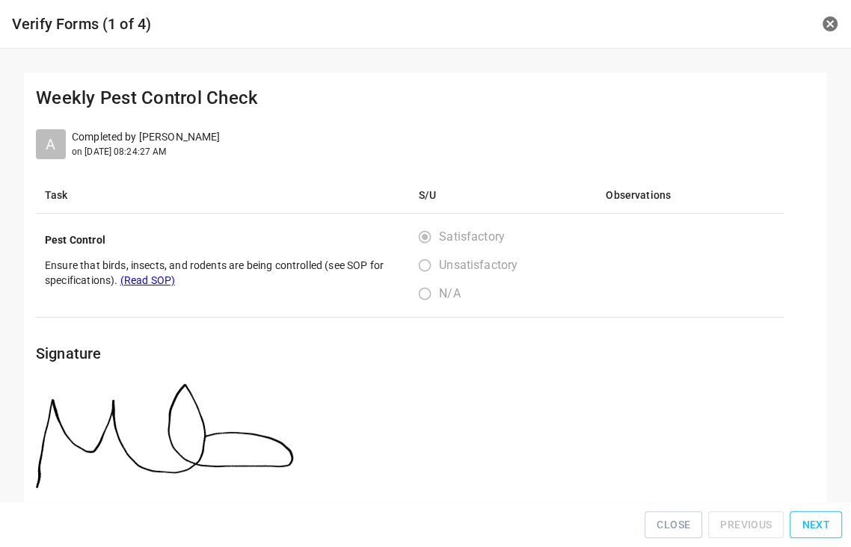
click at [835, 522] on button "Next" at bounding box center [816, 525] width 52 height 28
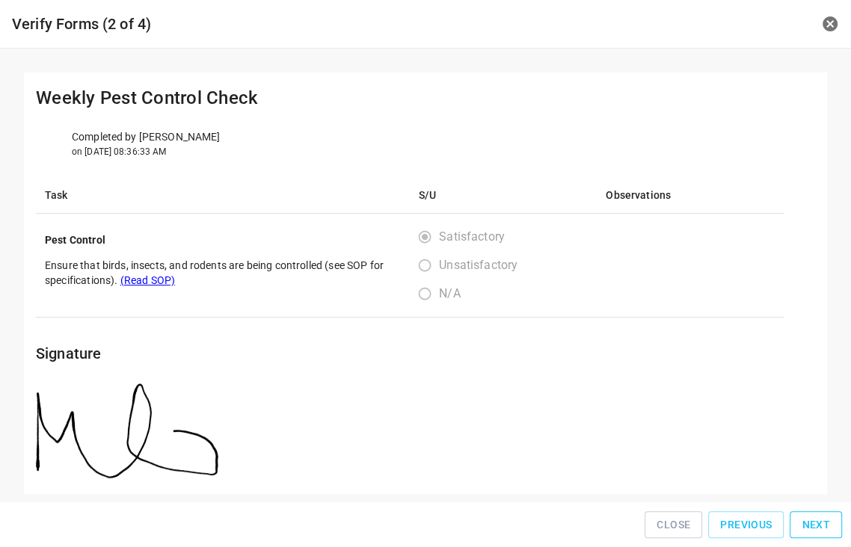
click at [834, 522] on button "Next" at bounding box center [816, 525] width 52 height 28
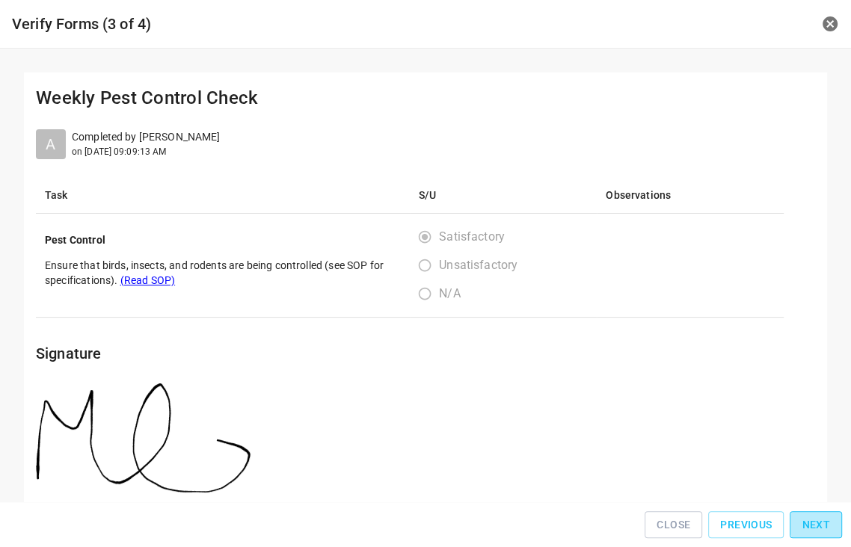
click at [834, 522] on button "Next" at bounding box center [816, 525] width 52 height 28
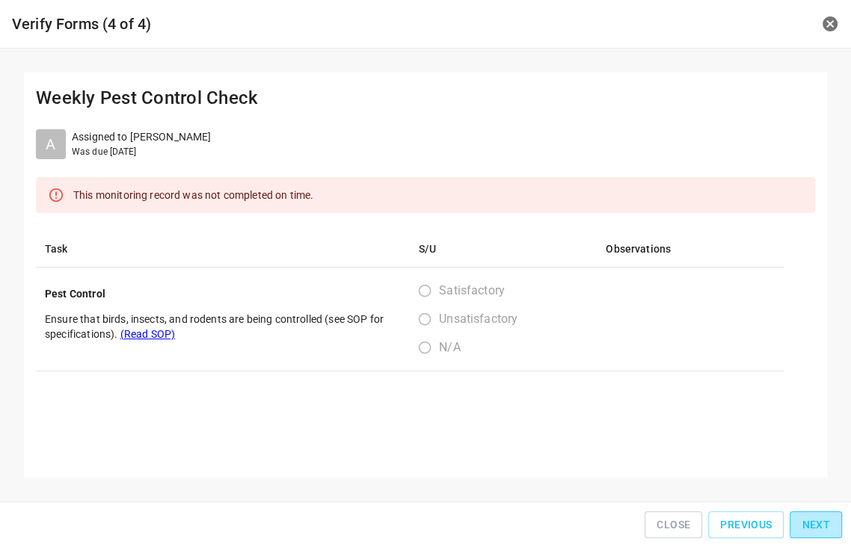
click at [834, 522] on button "Next" at bounding box center [816, 525] width 52 height 28
click at [834, 521] on div "Close Previous Next" at bounding box center [425, 525] width 839 height 34
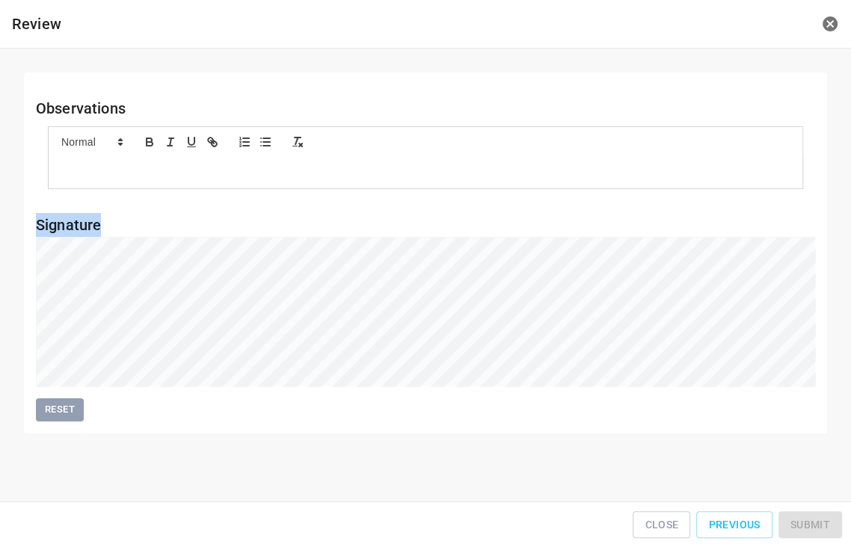
click at [831, 520] on div "Close Previous Submit" at bounding box center [425, 525] width 839 height 34
click at [808, 527] on span "Submit" at bounding box center [810, 525] width 40 height 19
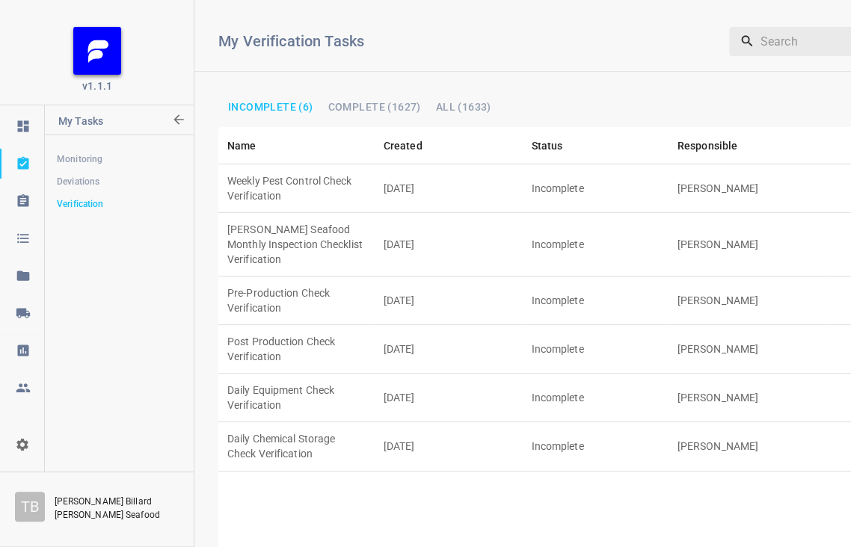
click at [580, 374] on td "Incomplete" at bounding box center [596, 398] width 146 height 49
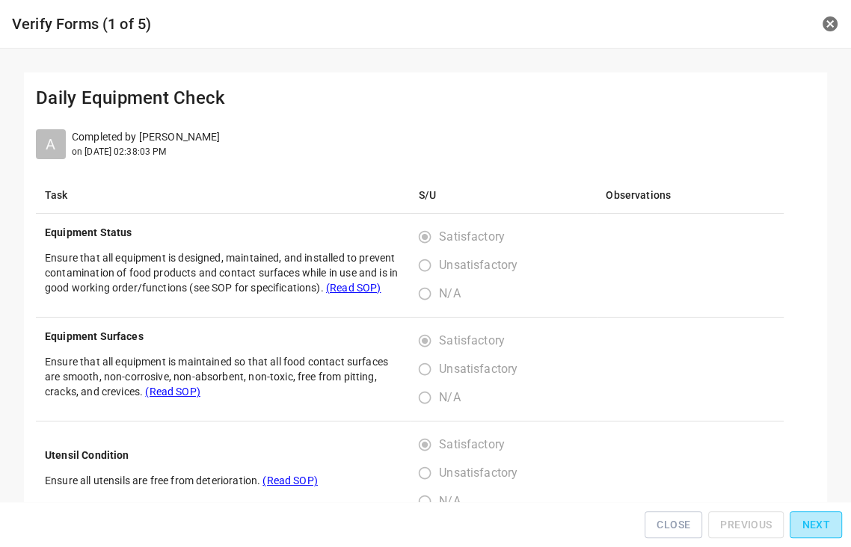
click at [825, 530] on span "Next" at bounding box center [816, 525] width 28 height 19
click at [825, 529] on span "Next" at bounding box center [816, 525] width 28 height 19
click at [825, 526] on span "Next" at bounding box center [816, 525] width 28 height 19
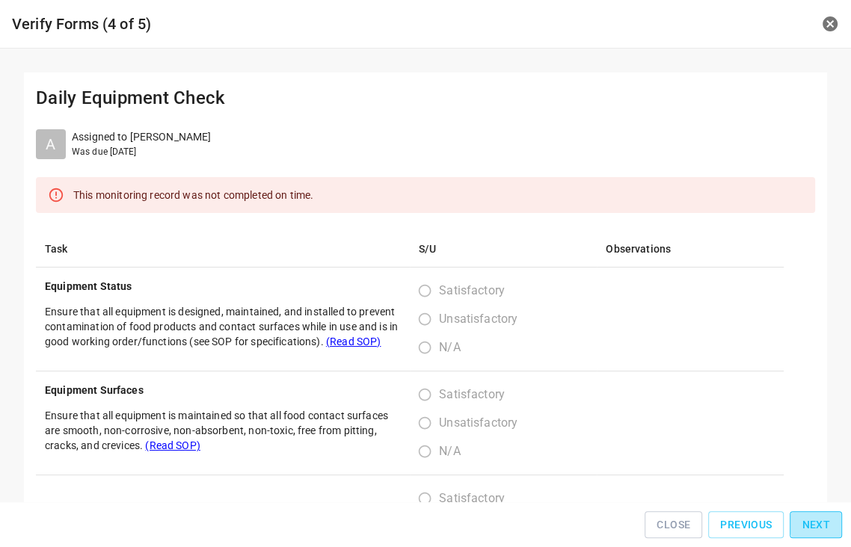
click at [824, 526] on span "Next" at bounding box center [816, 525] width 28 height 19
click at [823, 526] on span "Next" at bounding box center [816, 525] width 28 height 19
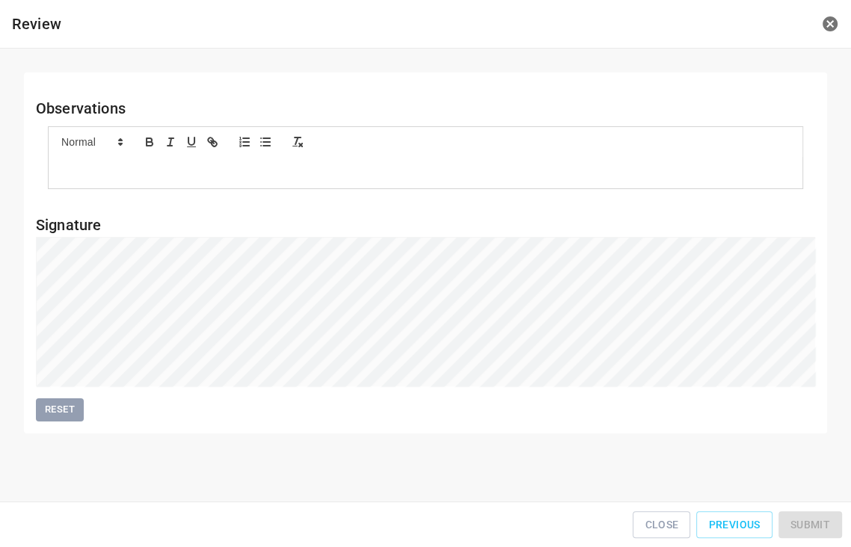
click at [823, 525] on div "Close Previous Submit" at bounding box center [425, 525] width 839 height 34
click at [822, 525] on div "Close Previous Submit" at bounding box center [425, 525] width 839 height 34
click at [816, 520] on span "Submit" at bounding box center [810, 525] width 40 height 19
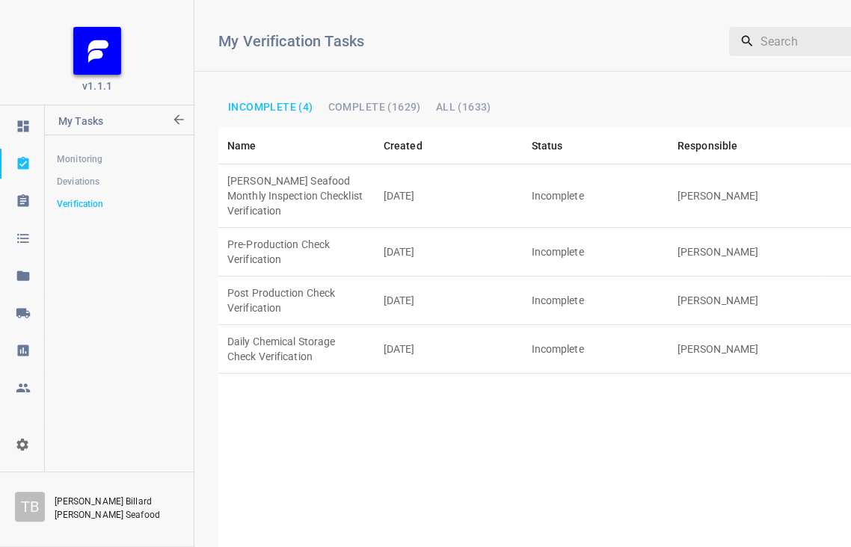
click at [455, 325] on td "[DATE]" at bounding box center [449, 349] width 148 height 49
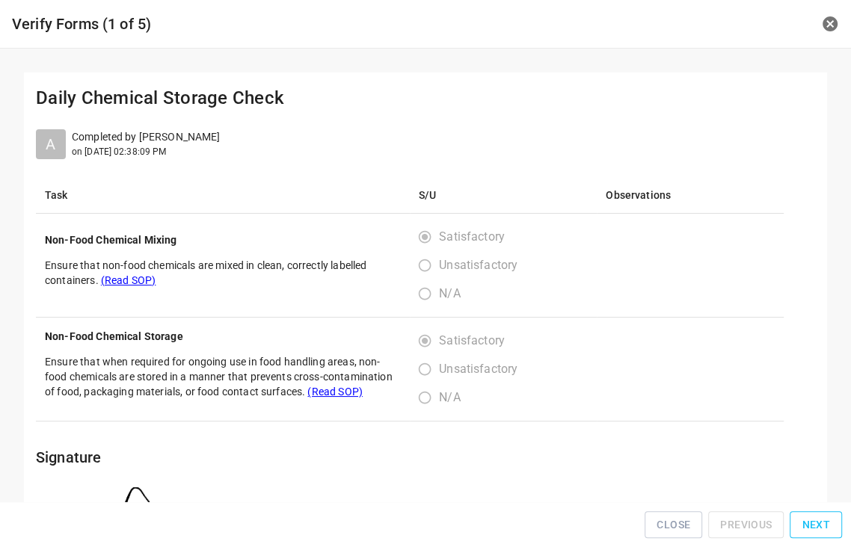
click at [817, 535] on button "Next" at bounding box center [816, 525] width 52 height 28
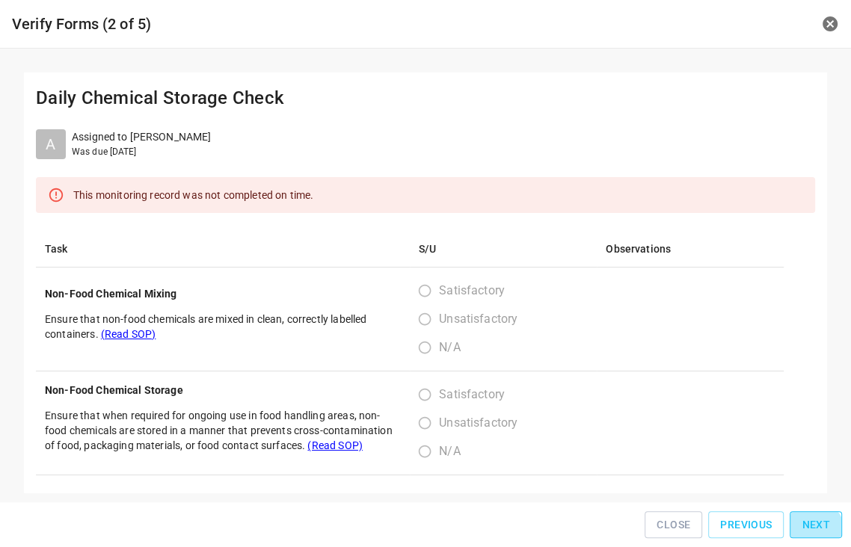
click at [817, 535] on button "Next" at bounding box center [816, 525] width 52 height 28
click at [816, 535] on button "Next" at bounding box center [816, 525] width 52 height 28
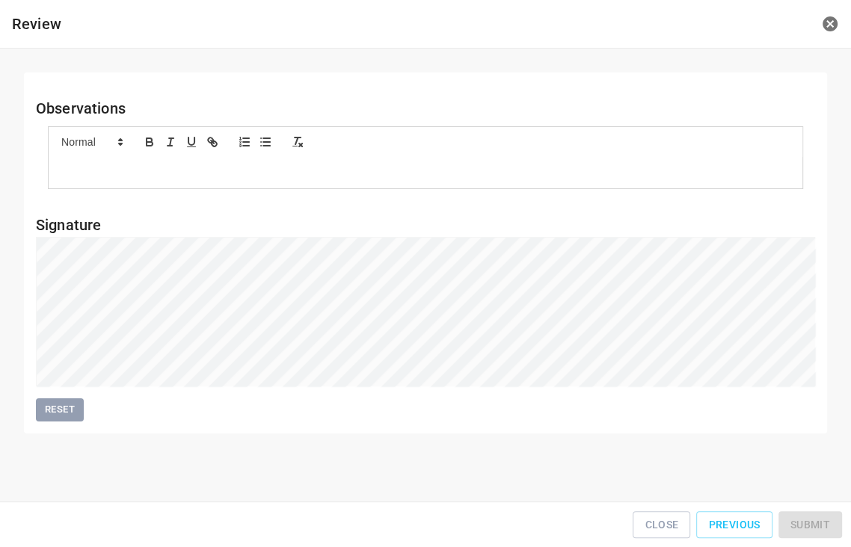
click at [816, 531] on div "Close Previous Submit" at bounding box center [425, 525] width 839 height 34
click at [816, 526] on div "Close Previous Submit" at bounding box center [425, 525] width 839 height 34
click at [790, 521] on button "Submit" at bounding box center [810, 525] width 64 height 28
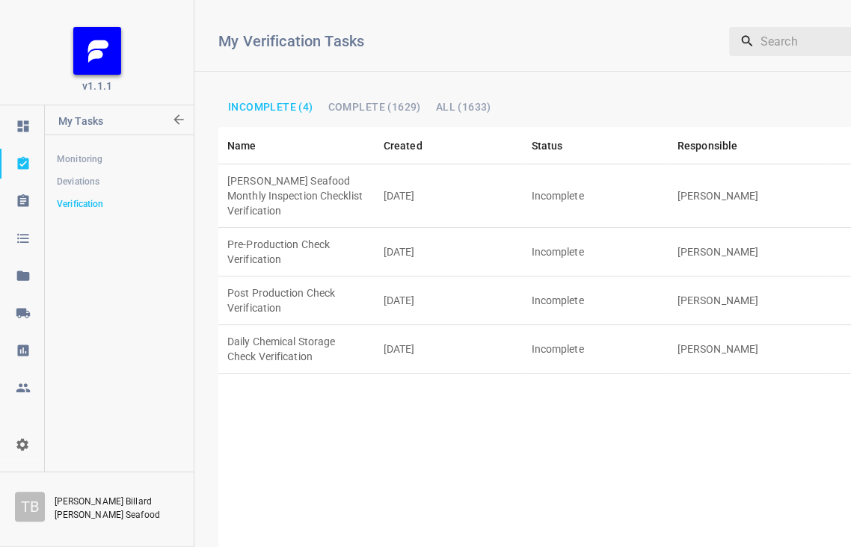
click at [271, 277] on td "Post Production Check Verification" at bounding box center [296, 301] width 156 height 49
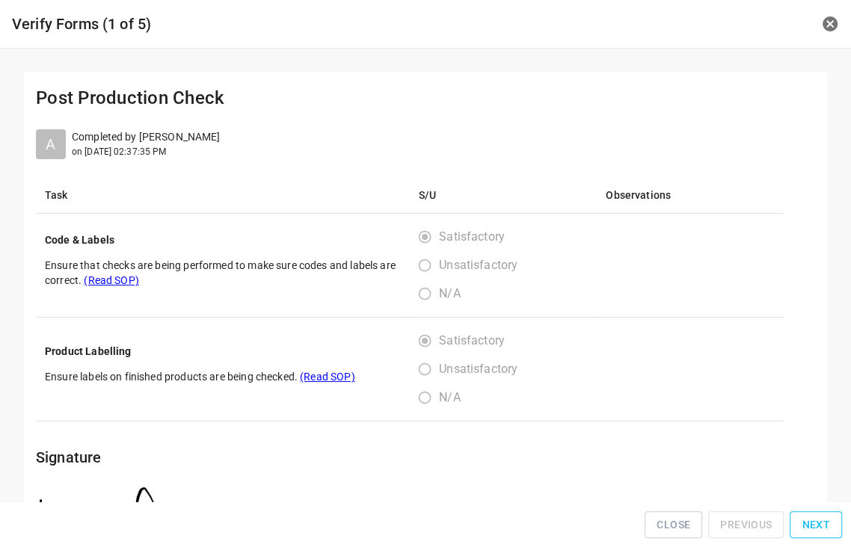
click at [808, 523] on span "Next" at bounding box center [816, 525] width 28 height 19
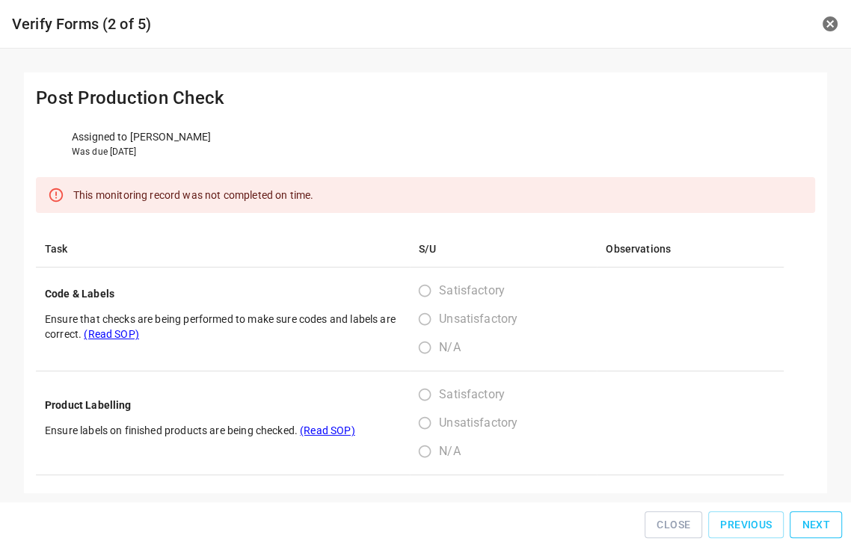
click at [808, 525] on span "Next" at bounding box center [816, 525] width 28 height 19
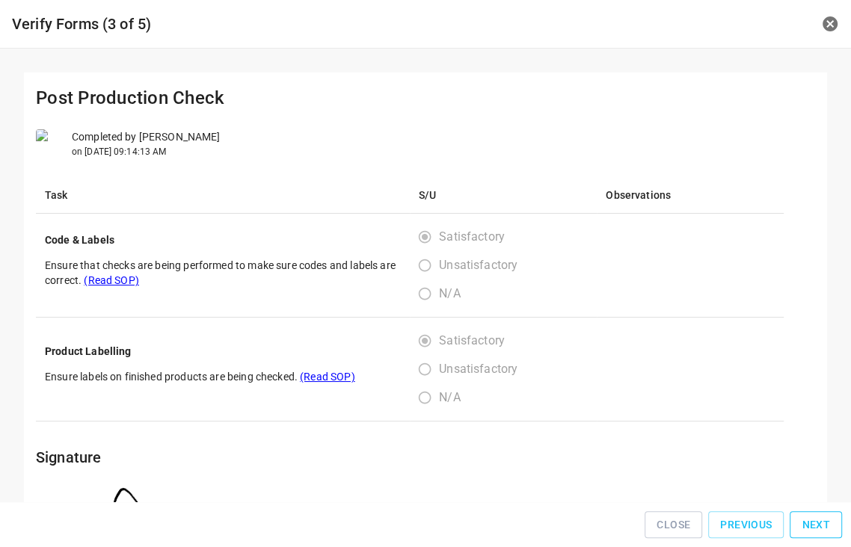
click at [808, 525] on span "Next" at bounding box center [816, 525] width 28 height 19
click at [808, 524] on span "Next" at bounding box center [816, 525] width 28 height 19
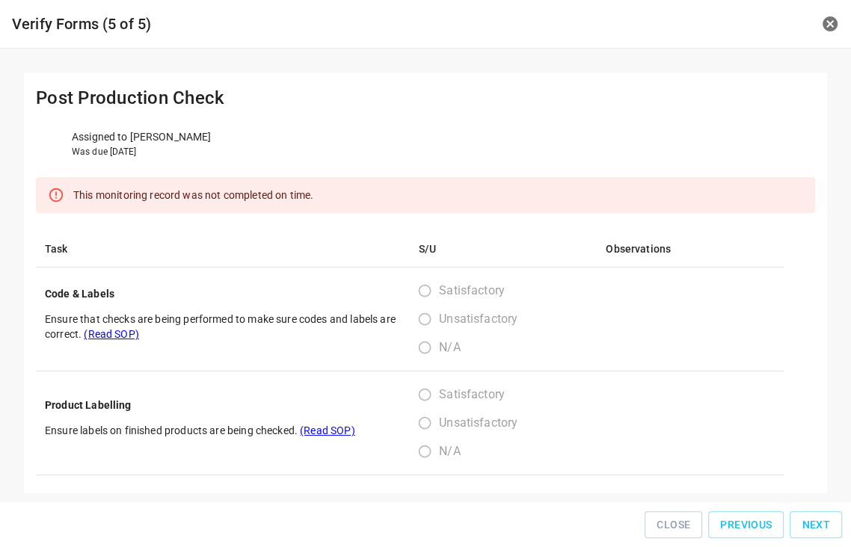
click at [808, 523] on span "Next" at bounding box center [816, 525] width 28 height 19
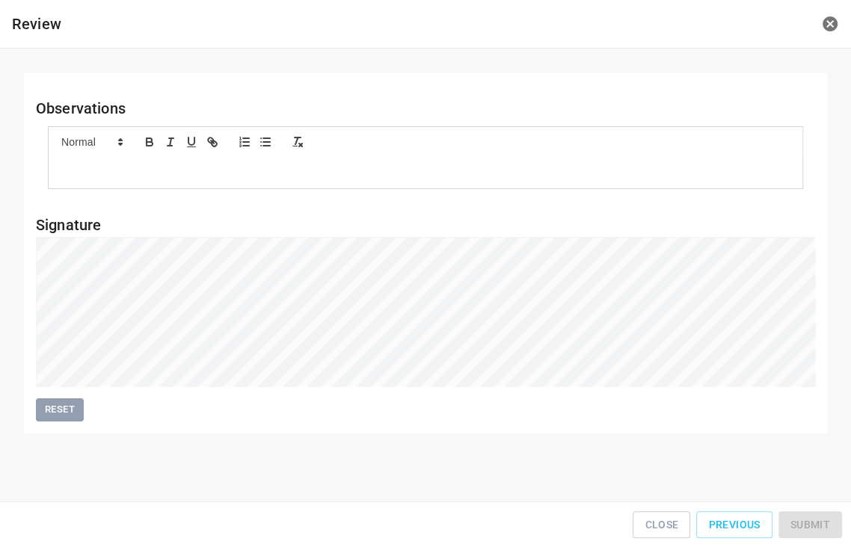
click at [808, 520] on div "Close Previous Submit" at bounding box center [425, 525] width 839 height 34
click at [805, 529] on span "Submit" at bounding box center [810, 525] width 40 height 19
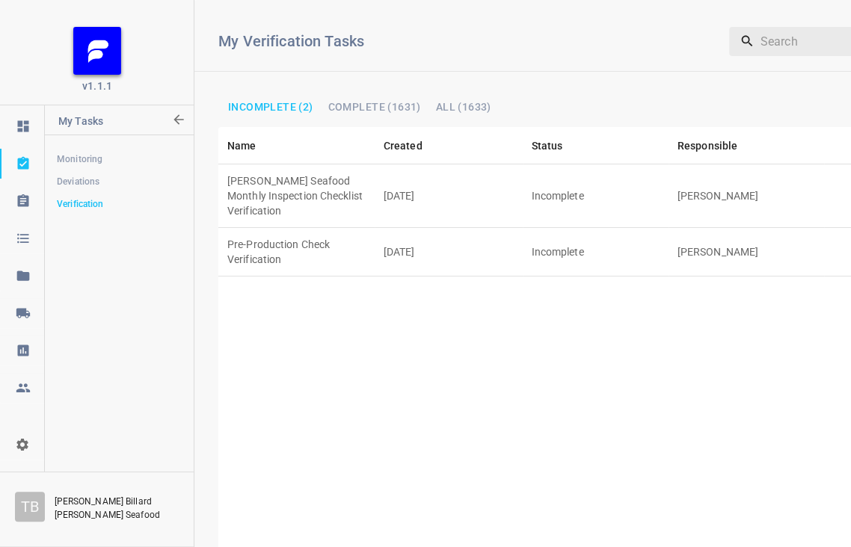
click at [272, 164] on td "[PERSON_NAME] Seafood Monthly Inspection Checklist Verification" at bounding box center [296, 196] width 156 height 64
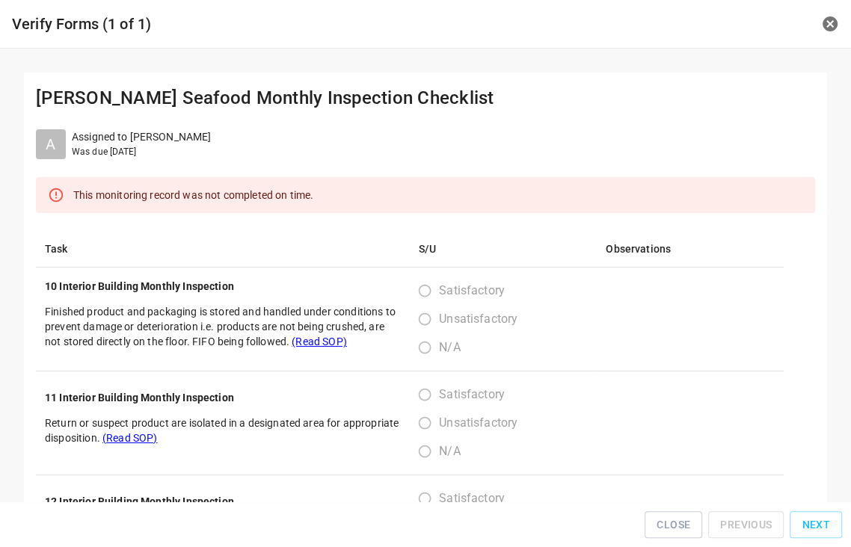
click at [807, 515] on div "Close Previous Next" at bounding box center [425, 525] width 839 height 34
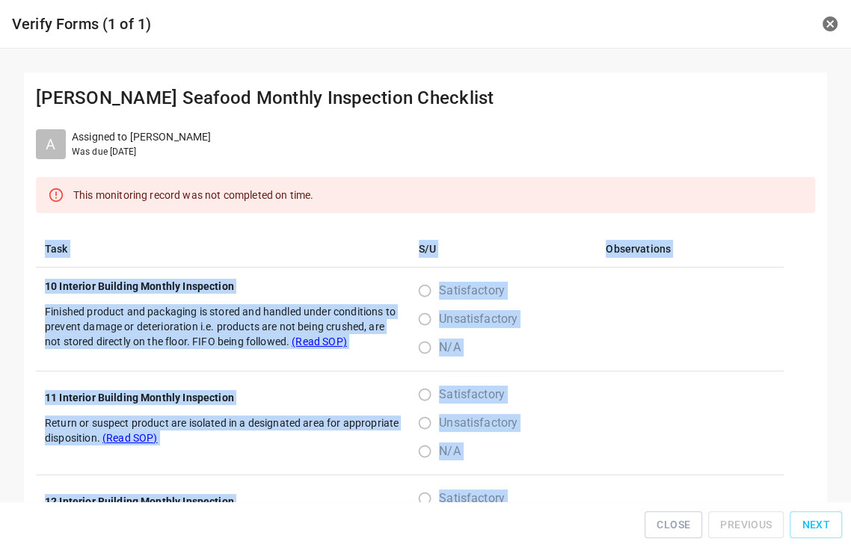
click at [807, 515] on div "Close Previous Next" at bounding box center [425, 525] width 839 height 34
click at [808, 516] on div "Close Previous Next" at bounding box center [425, 525] width 839 height 34
click at [808, 516] on button "Next" at bounding box center [816, 525] width 52 height 28
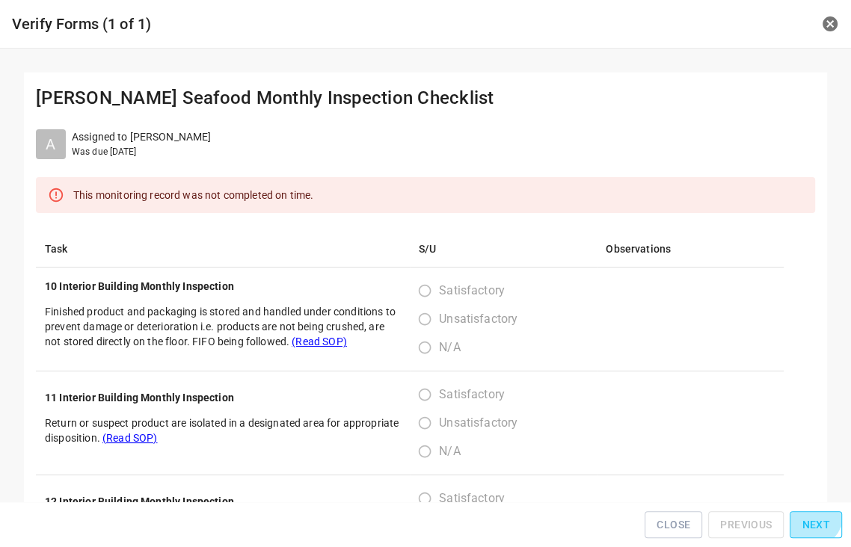
click at [808, 516] on div "Close Previous Next" at bounding box center [425, 525] width 839 height 34
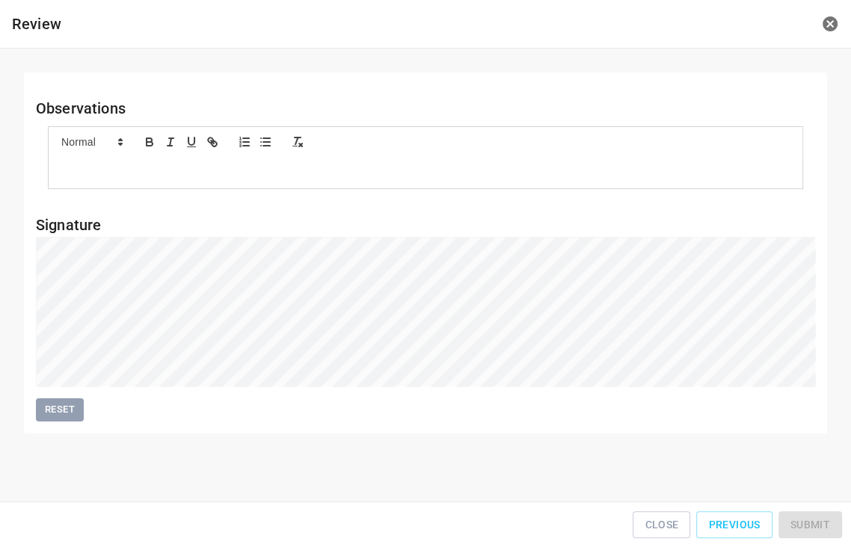
click at [808, 516] on div "Close Previous Submit" at bounding box center [425, 525] width 839 height 34
click at [806, 516] on button "Submit" at bounding box center [810, 525] width 64 height 28
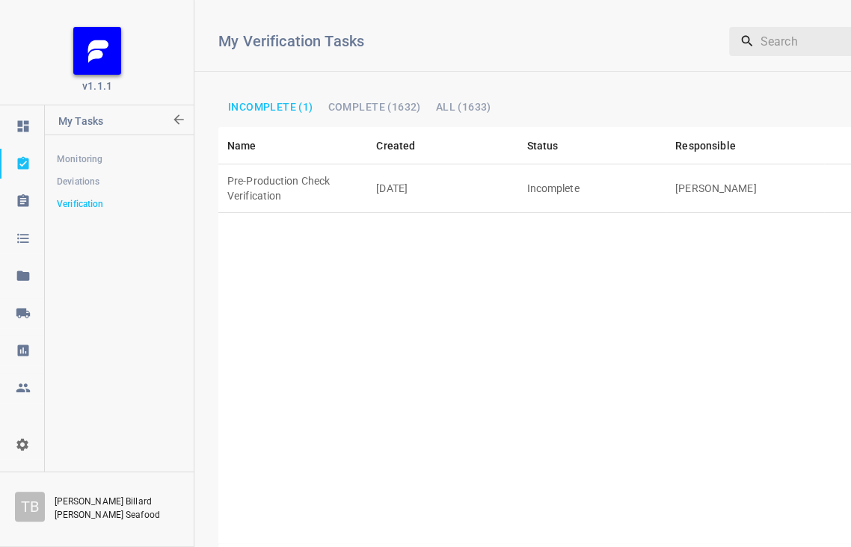
click at [353, 164] on td "Pre-Production Check Verification" at bounding box center [292, 188] width 149 height 49
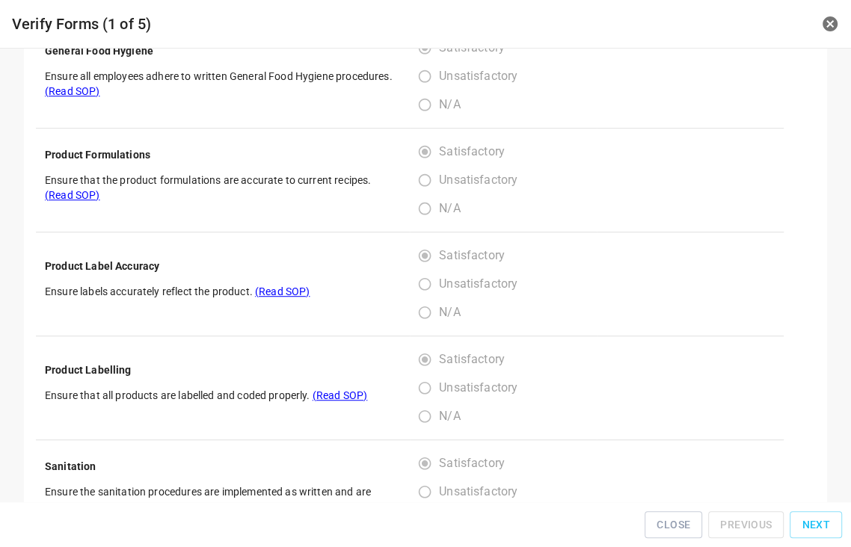
scroll to position [825, 0]
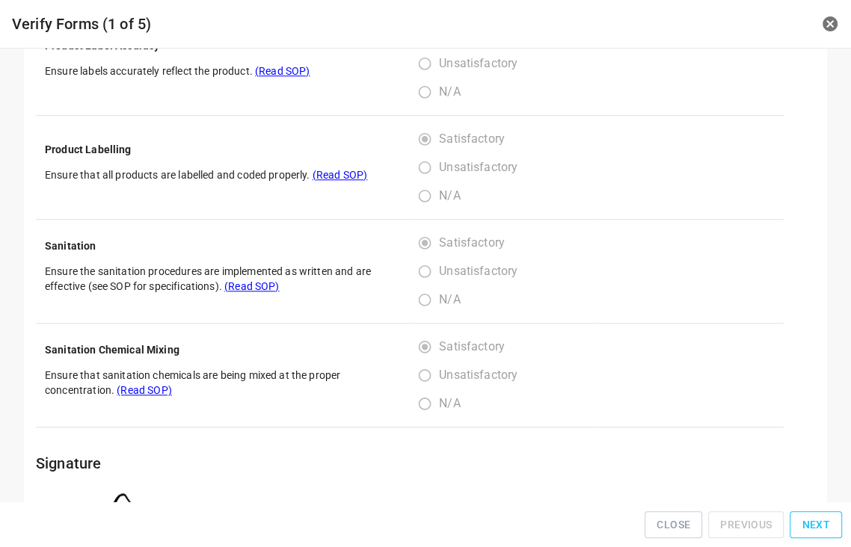
click at [825, 533] on span "Next" at bounding box center [816, 525] width 28 height 19
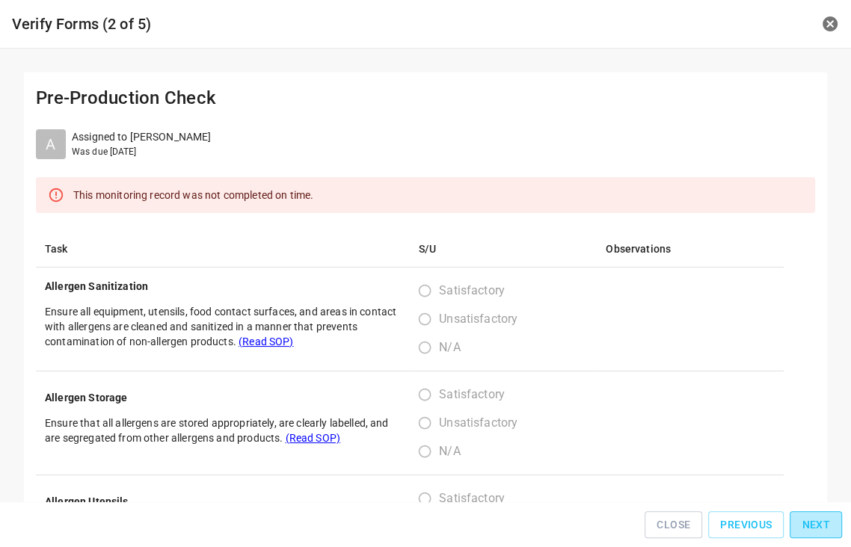
click at [825, 533] on span "Next" at bounding box center [816, 525] width 28 height 19
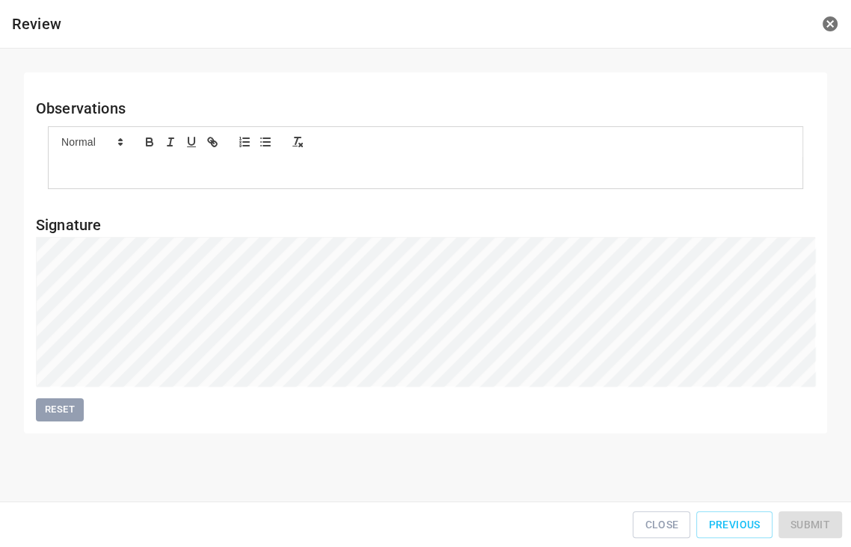
click at [825, 533] on div "Close Previous Submit" at bounding box center [425, 525] width 839 height 34
click at [832, 529] on button "Submit" at bounding box center [810, 525] width 64 height 28
